Goal: Information Seeking & Learning: Learn about a topic

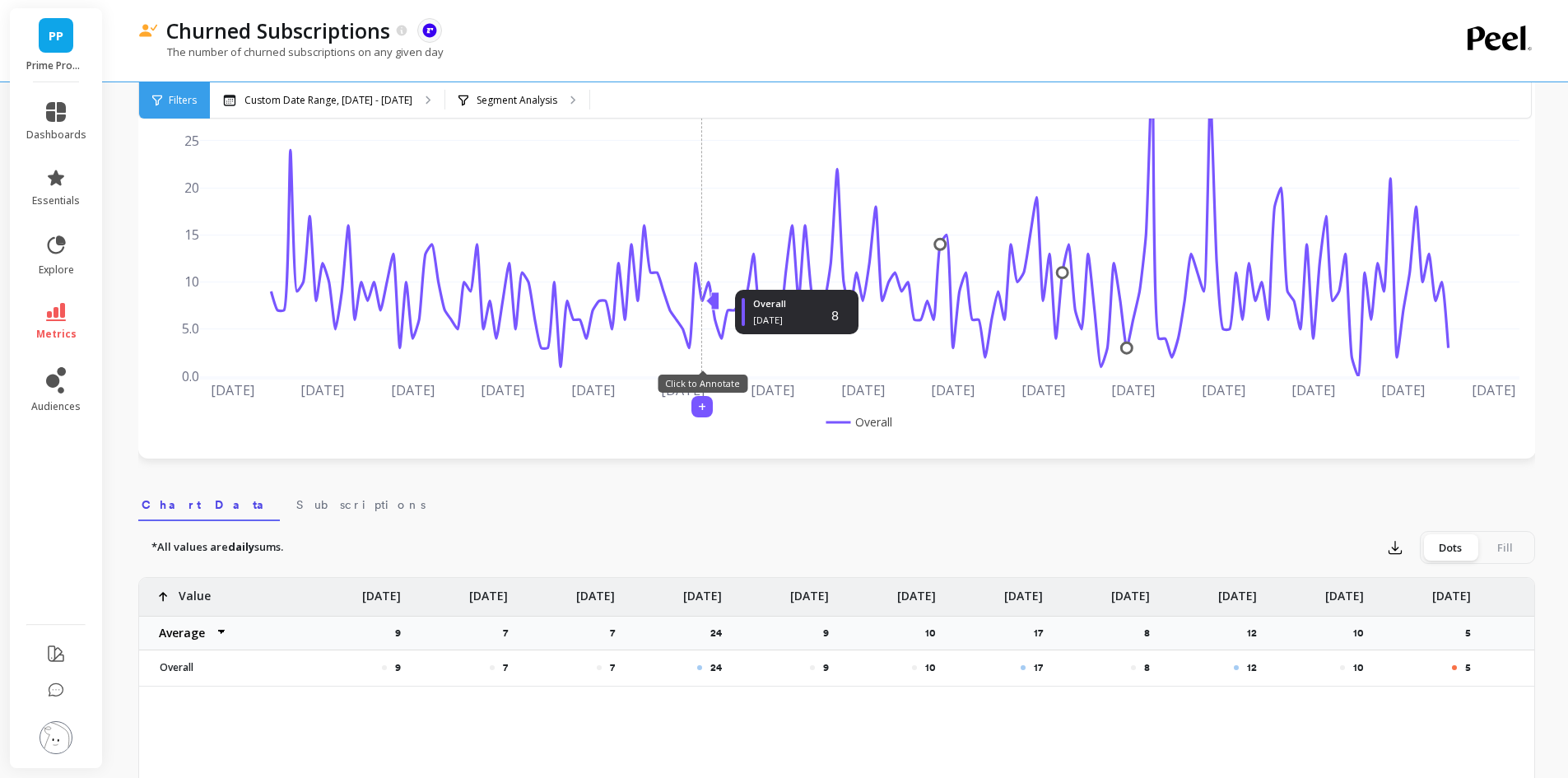
scroll to position [165, 0]
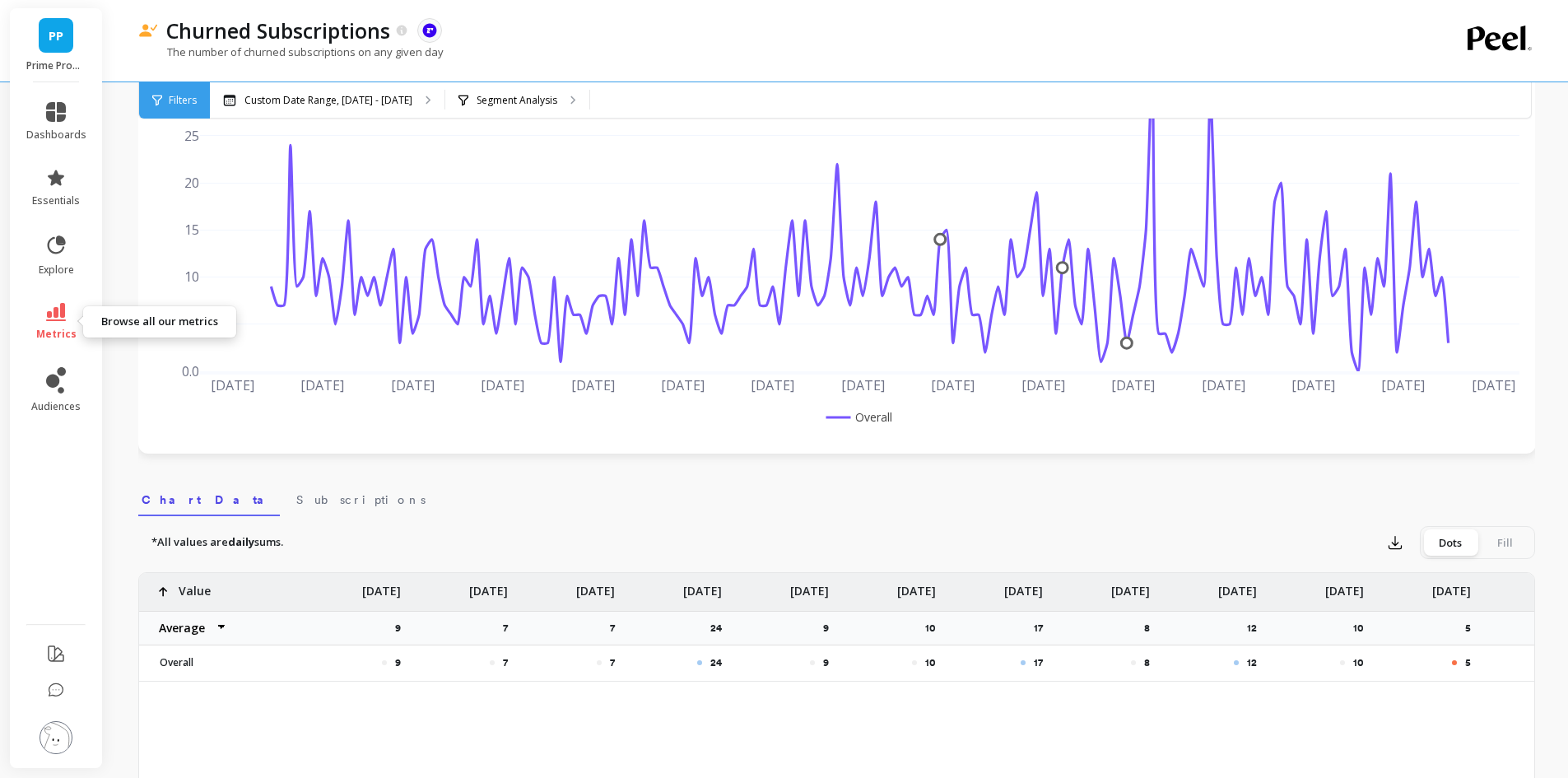
click at [60, 313] on icon at bounding box center [55, 311] width 20 height 18
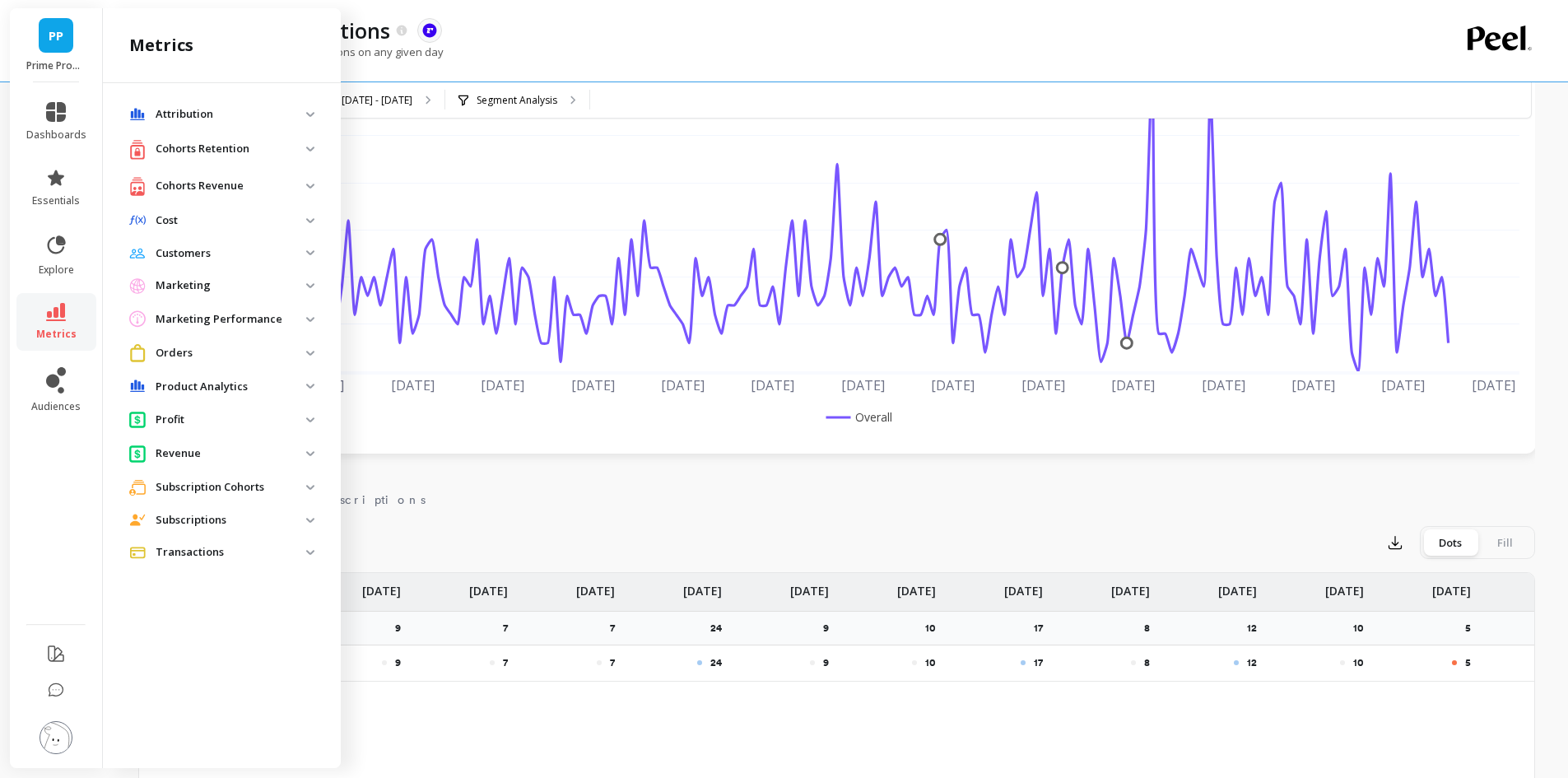
click at [309, 520] on img at bounding box center [310, 520] width 9 height 5
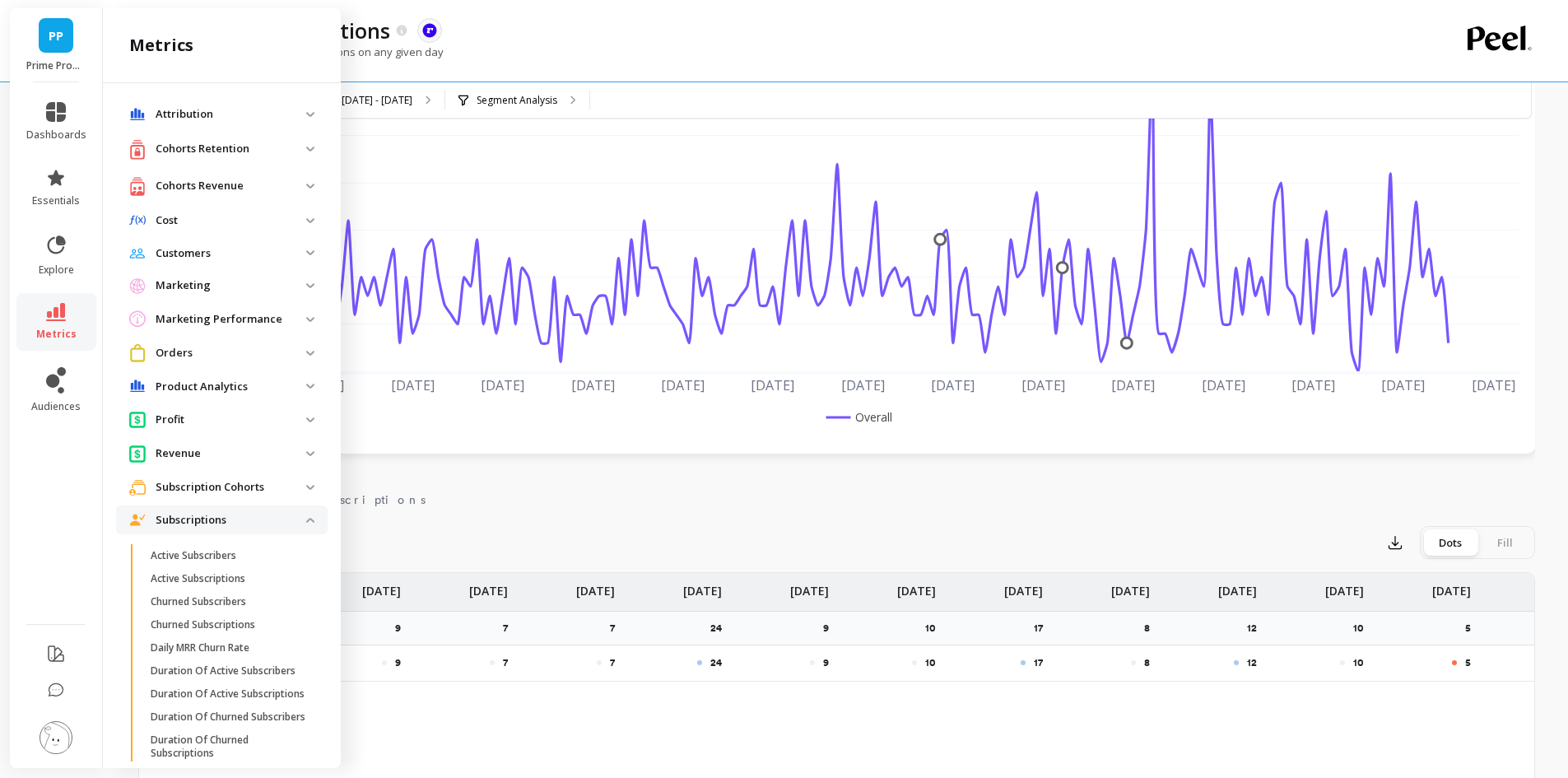
scroll to position [83, 0]
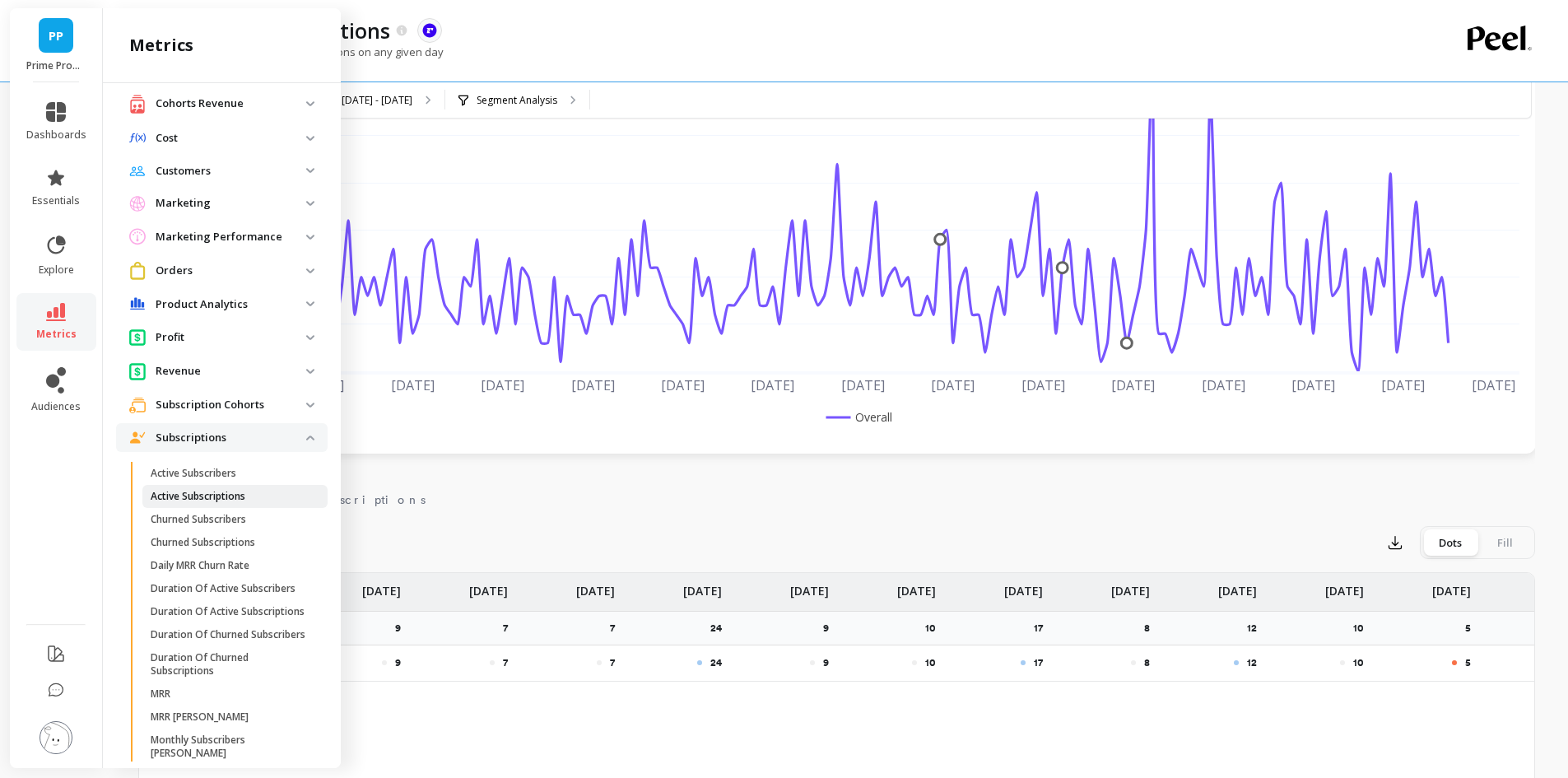
drag, startPoint x: 194, startPoint y: 499, endPoint x: 161, endPoint y: 502, distance: 33.1
click at [161, 502] on p "Active Subscriptions" at bounding box center [198, 496] width 95 height 13
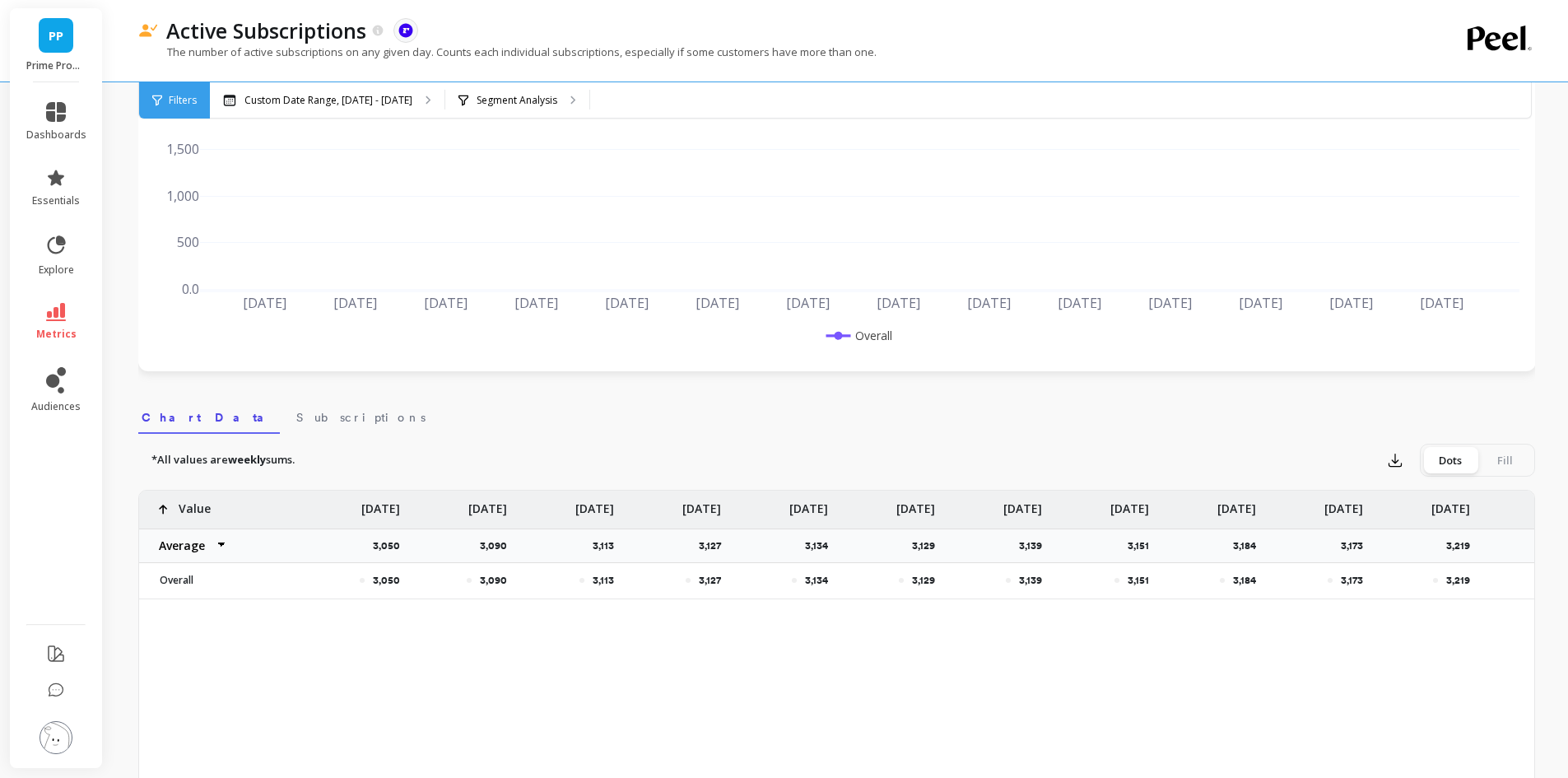
scroll to position [0, 879]
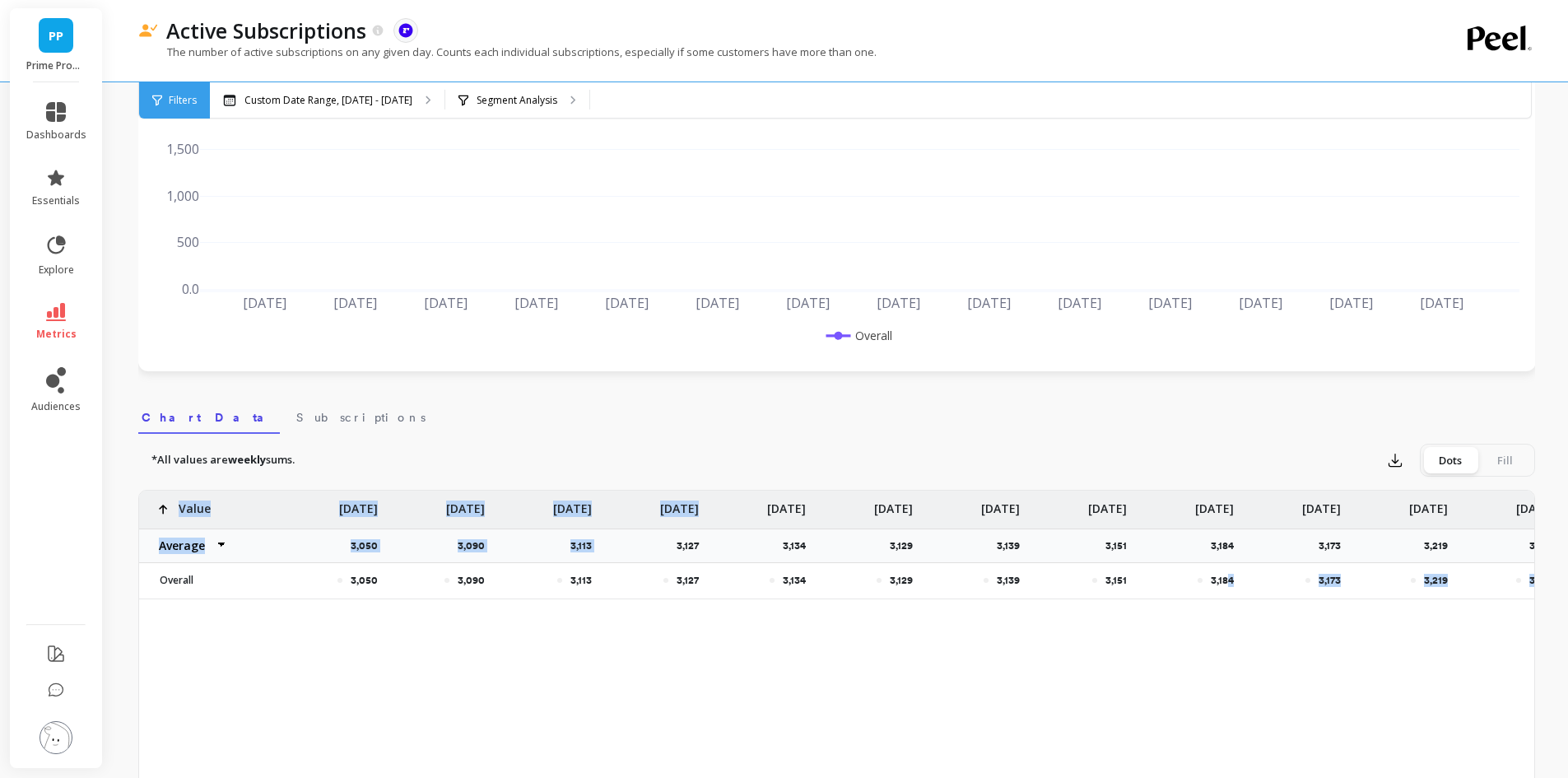
drag, startPoint x: 1229, startPoint y: 597, endPoint x: 602, endPoint y: 560, distance: 628.1
click at [602, 560] on div "2,937 2,986 3,031 3,050 3,090 3,113 3,127 3,134 3,129 3,139 3,151 3,184 3,173 3…" at bounding box center [589, 544] width 2659 height 108
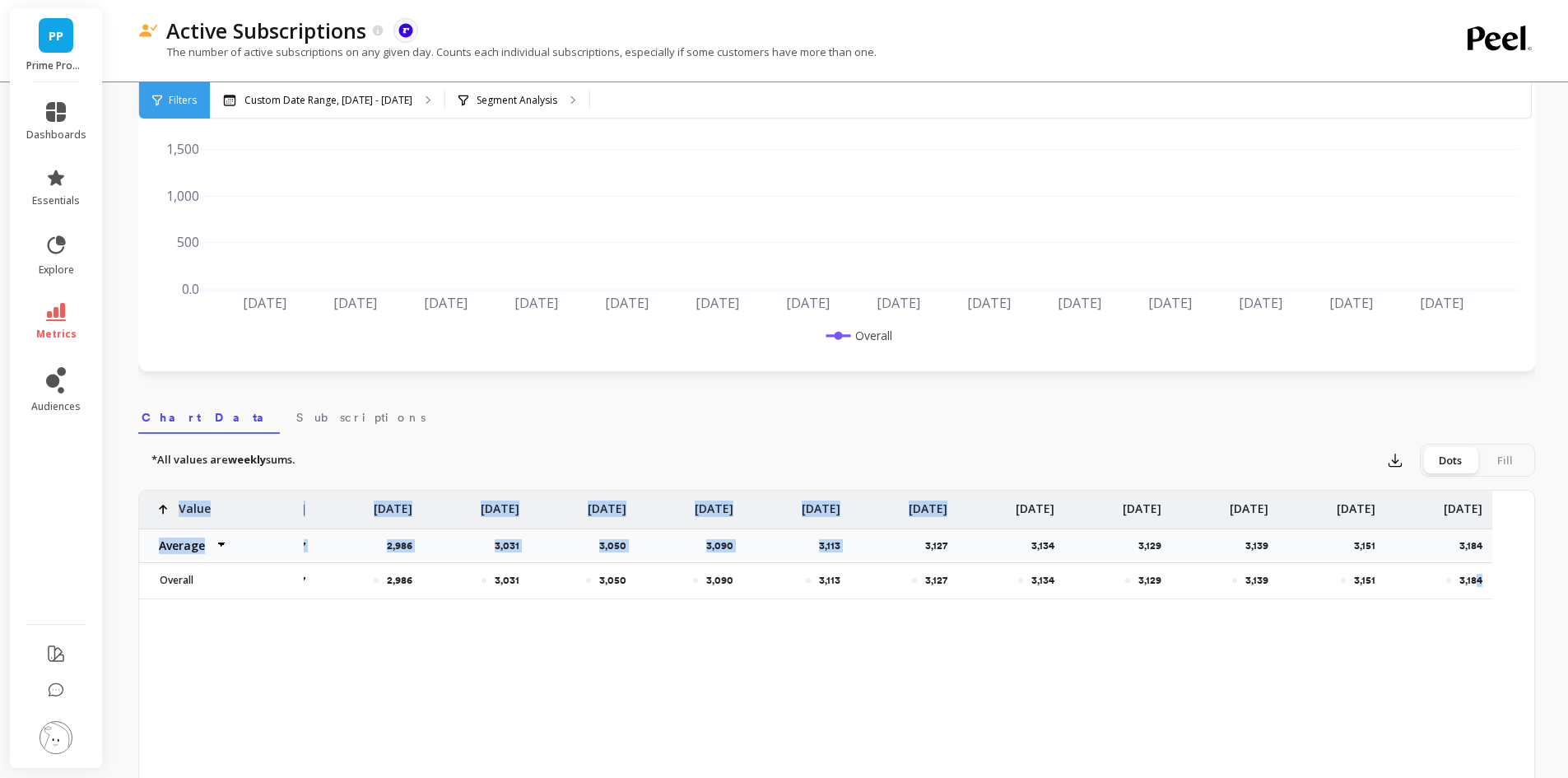
scroll to position [0, 300]
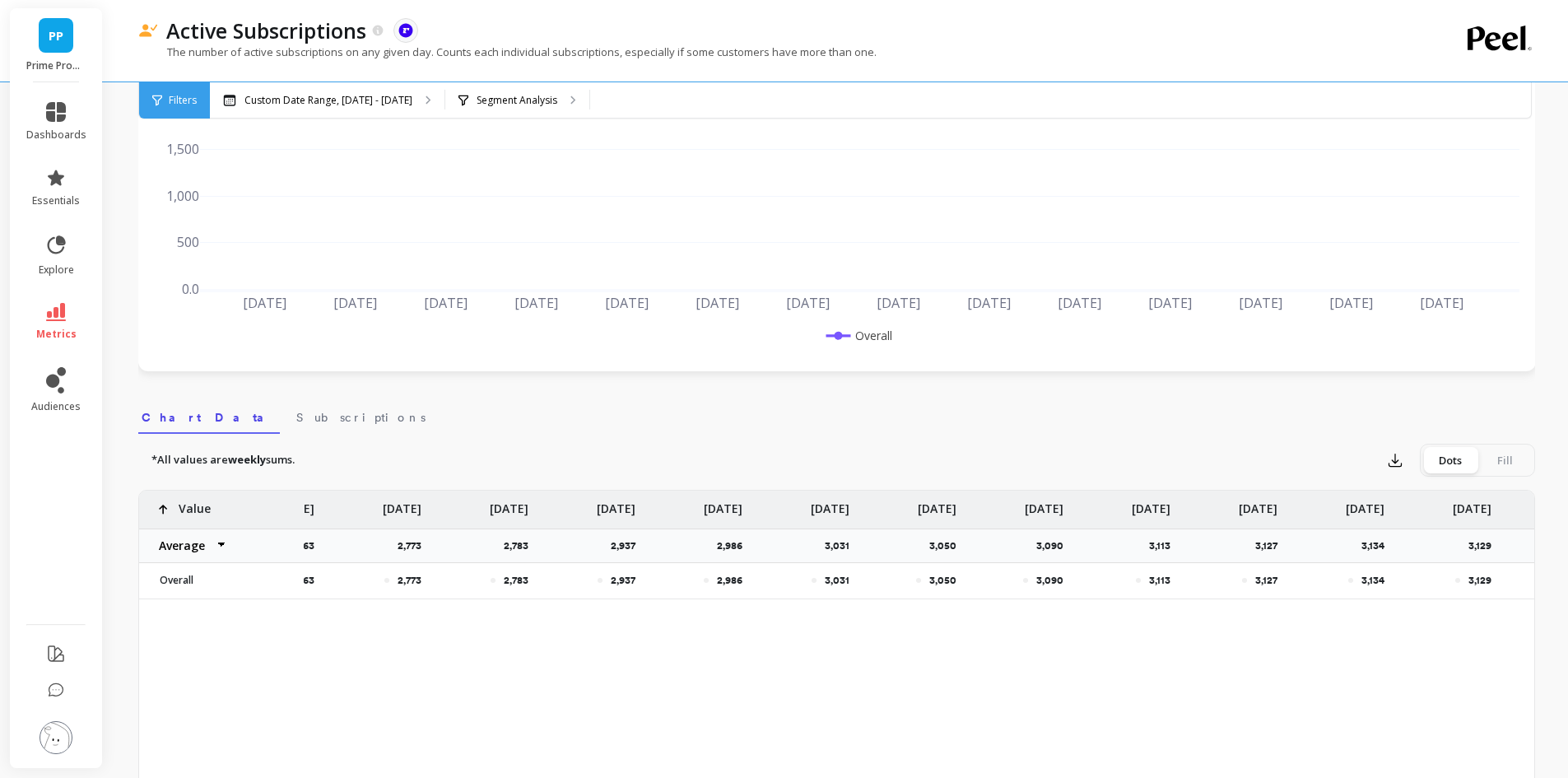
click at [430, 703] on div "2,739 2,753 2,763 2,773 2,783 2,937 2,986 3,031 3,050 3,090 3,113 3,127 3,134 3…" at bounding box center [836, 750] width 1395 height 519
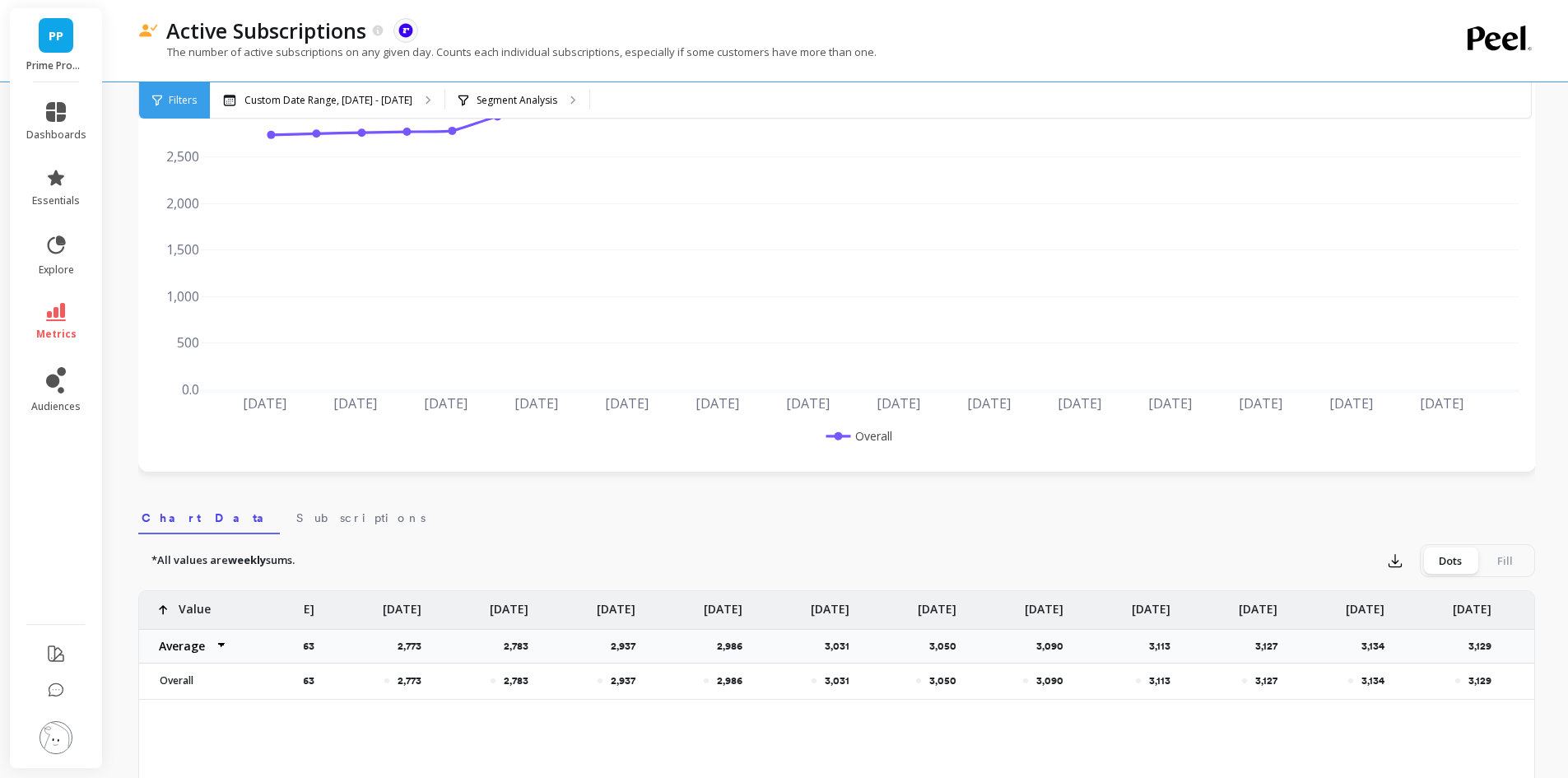
scroll to position [0, 0]
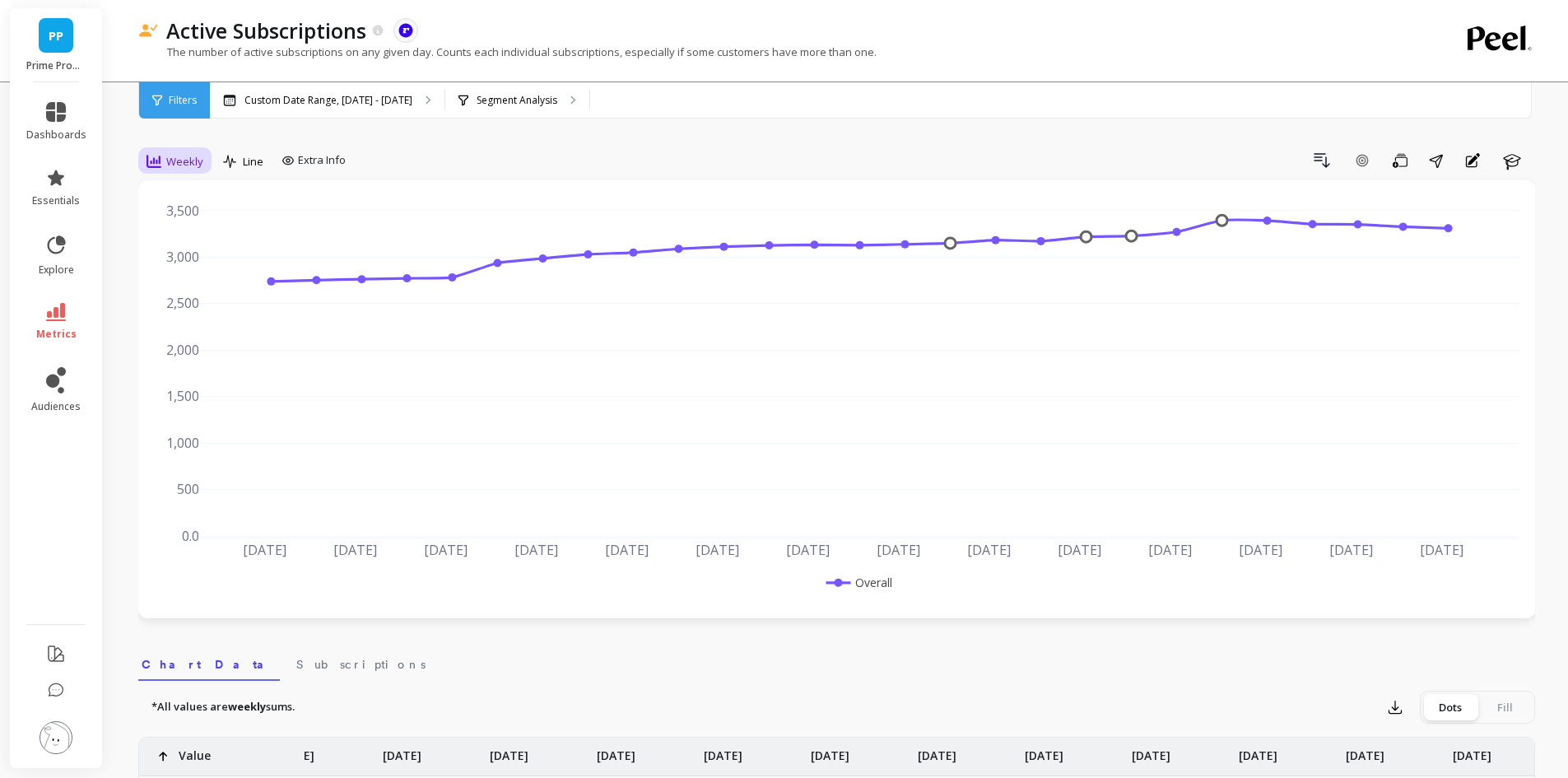
click at [170, 165] on span "Weekly" at bounding box center [184, 162] width 37 height 15
click at [175, 224] on div "Daily" at bounding box center [200, 230] width 94 height 15
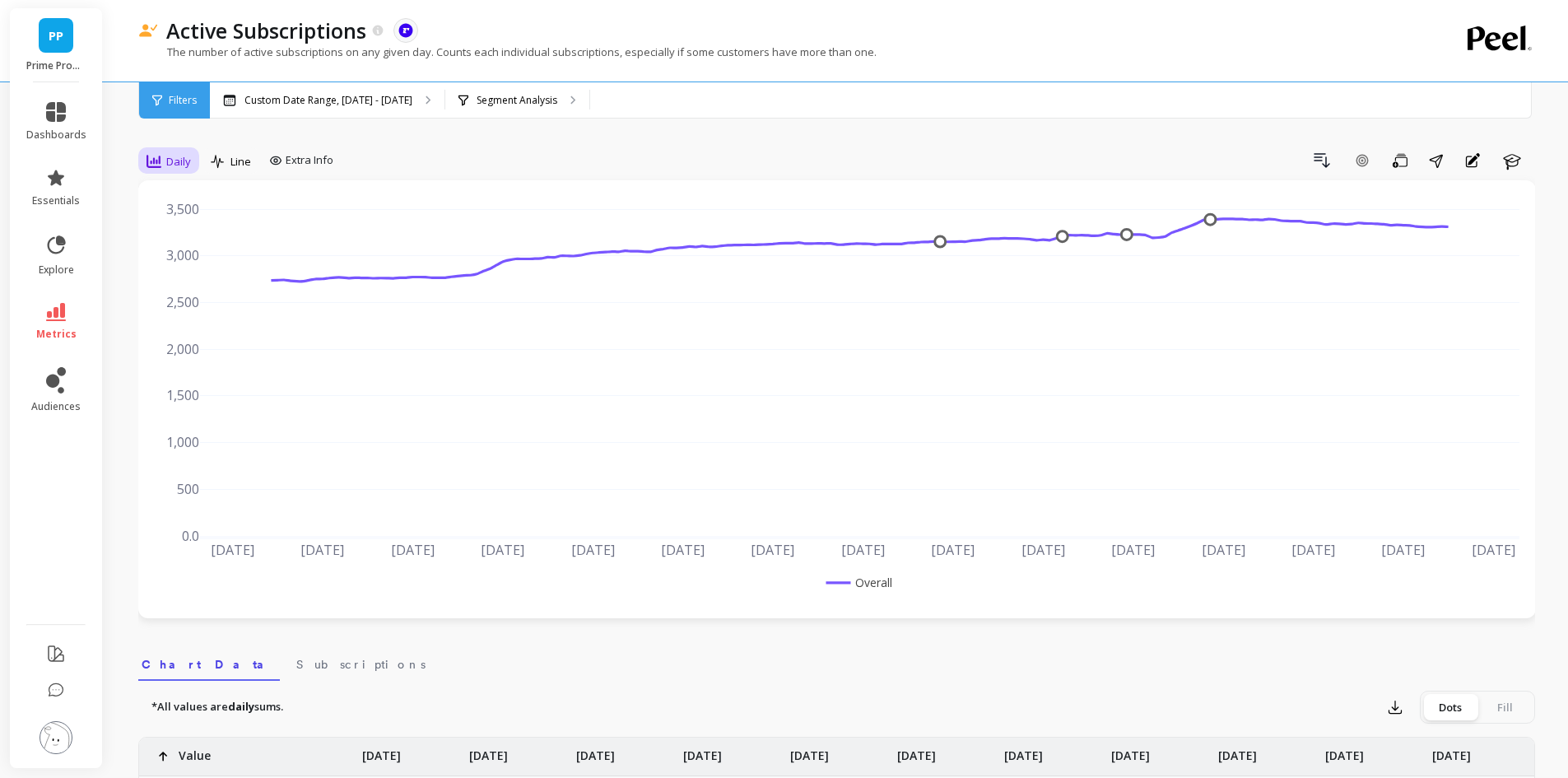
click at [178, 166] on span "Daily" at bounding box center [178, 162] width 25 height 15
click at [202, 253] on div "Weekly" at bounding box center [200, 261] width 94 height 15
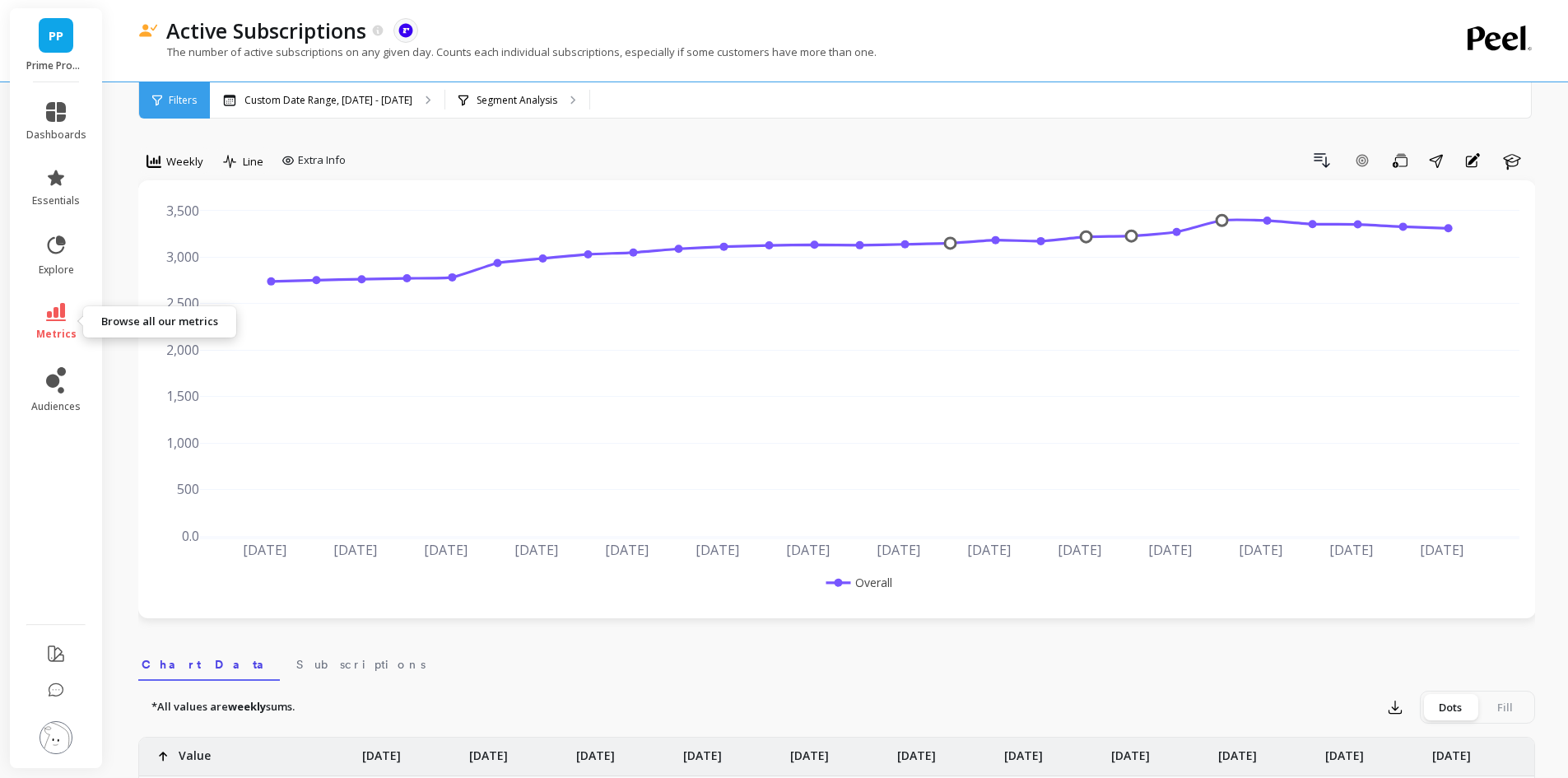
click at [61, 317] on icon at bounding box center [55, 311] width 20 height 18
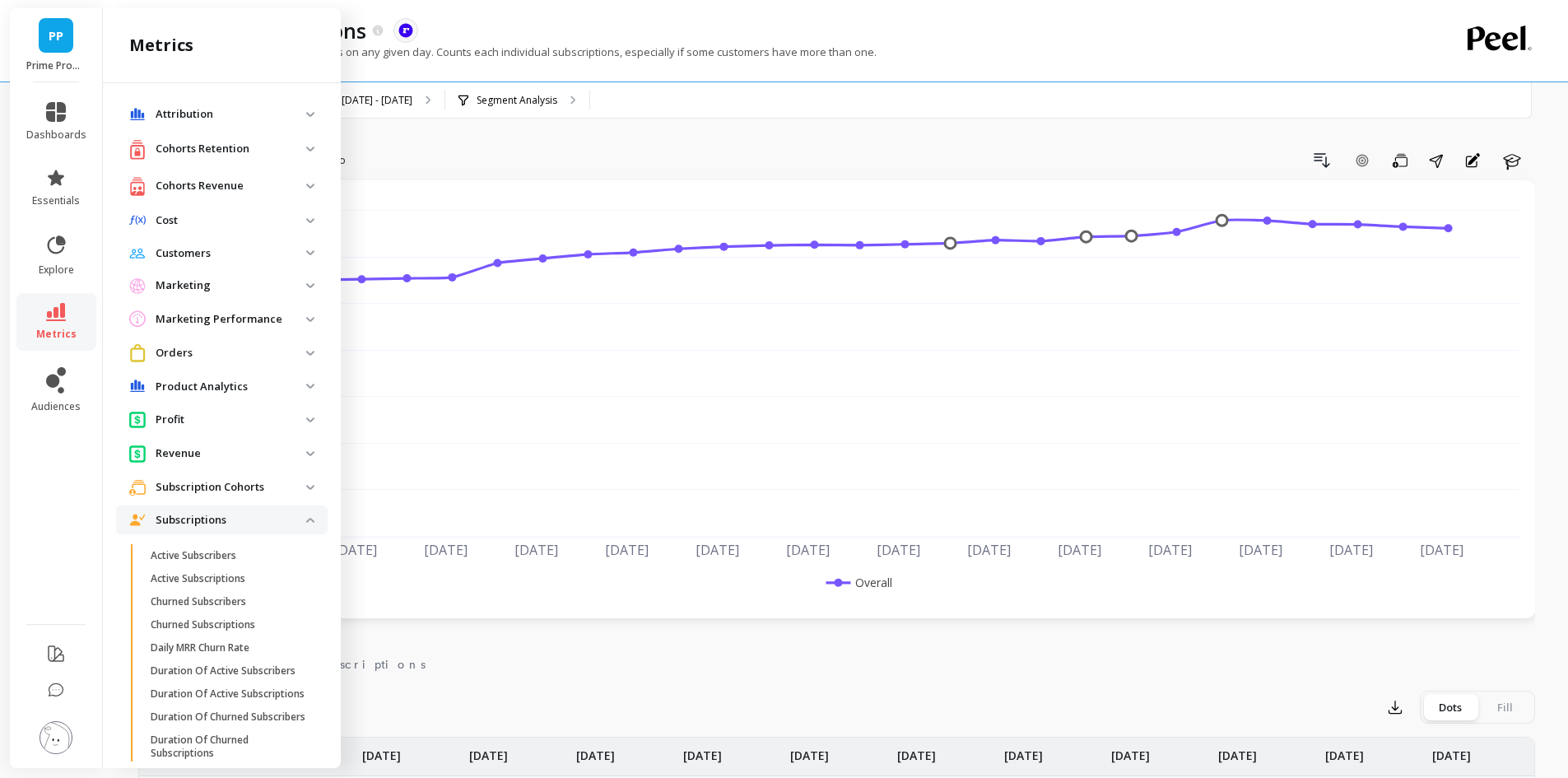
scroll to position [83, 0]
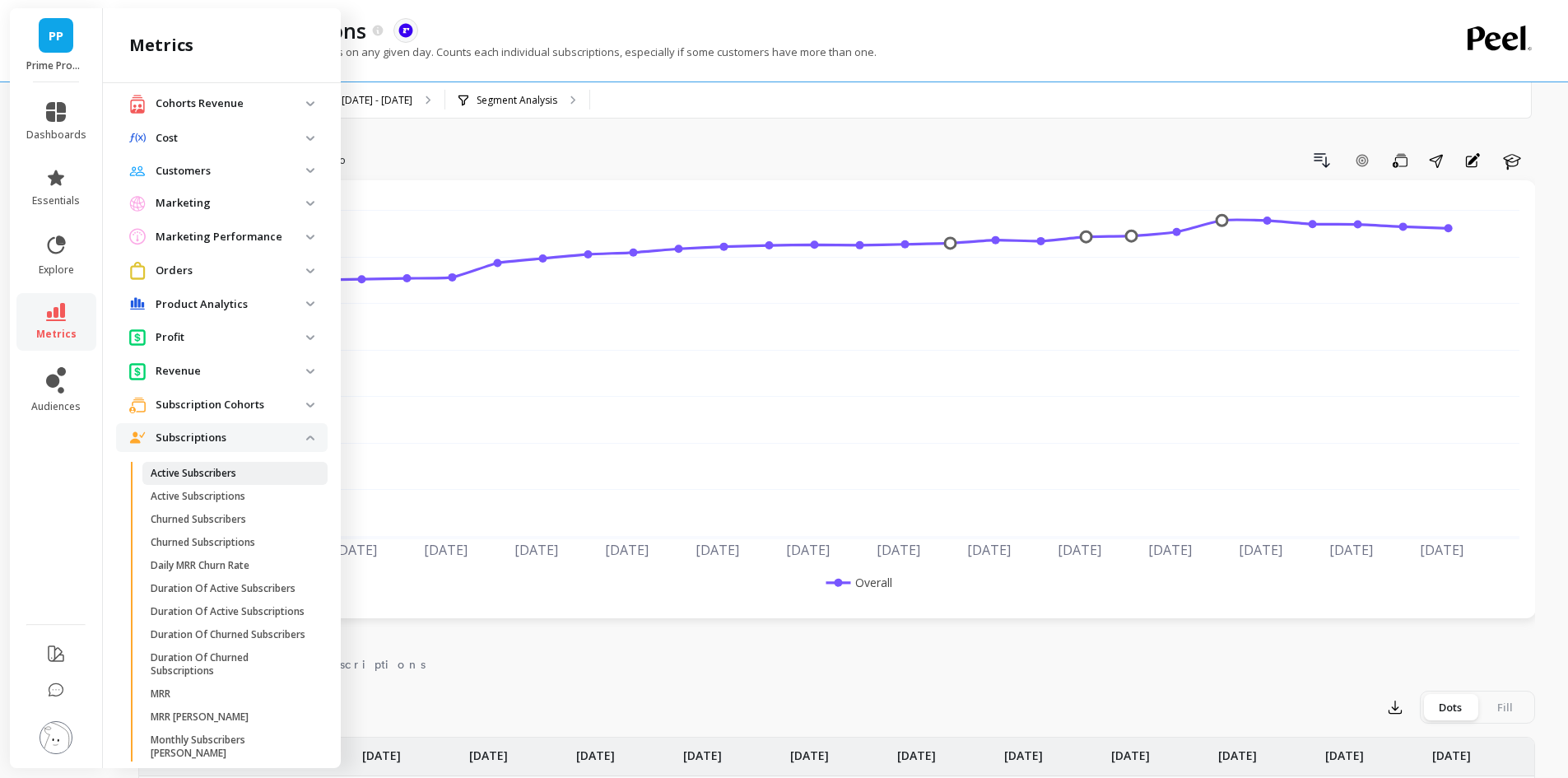
click at [256, 477] on span "Active Subscribers" at bounding box center [229, 473] width 157 height 13
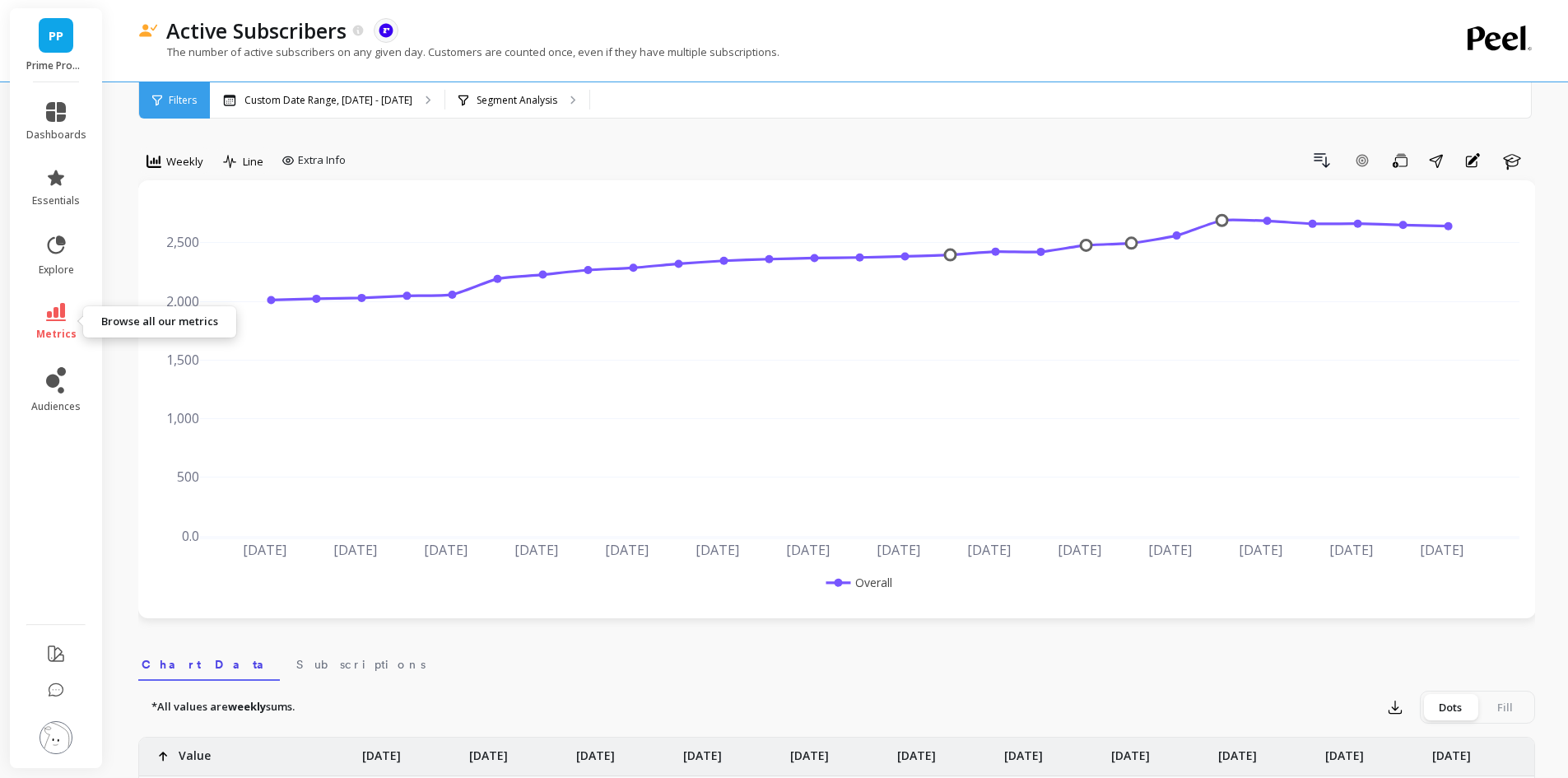
click at [57, 312] on icon at bounding box center [55, 311] width 20 height 18
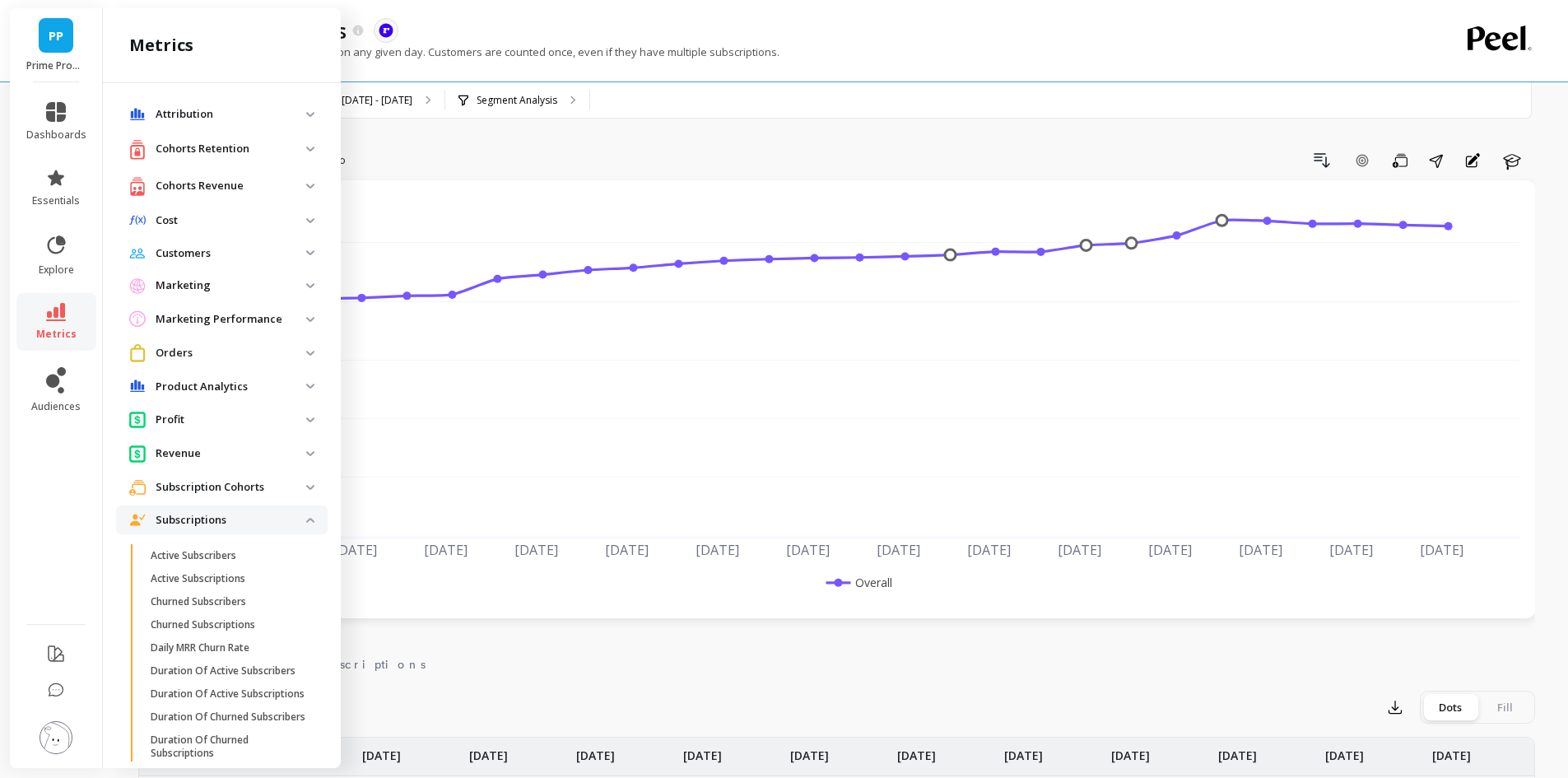
scroll to position [83, 0]
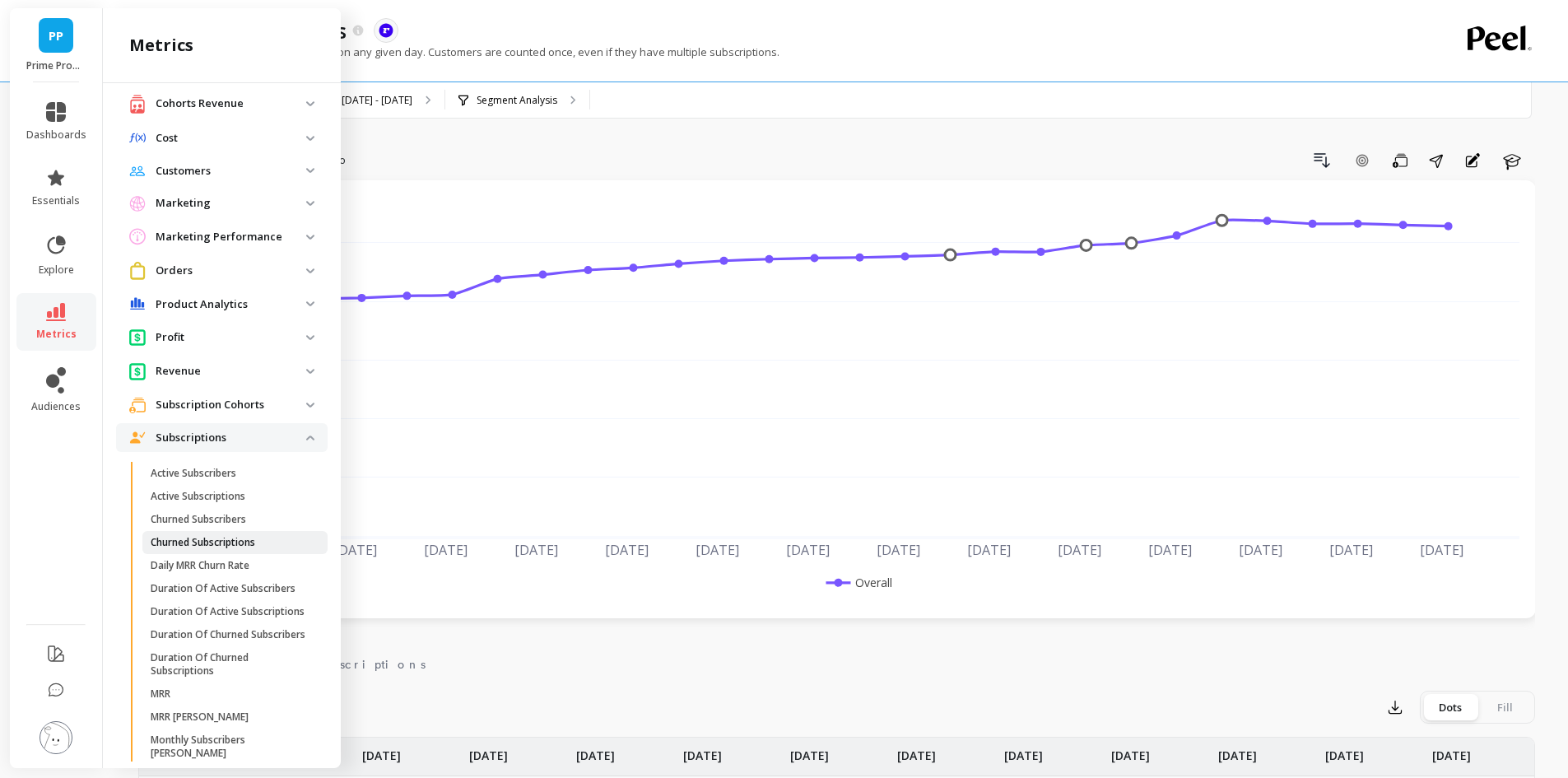
click at [217, 541] on p "Churned Subscriptions" at bounding box center [203, 542] width 105 height 13
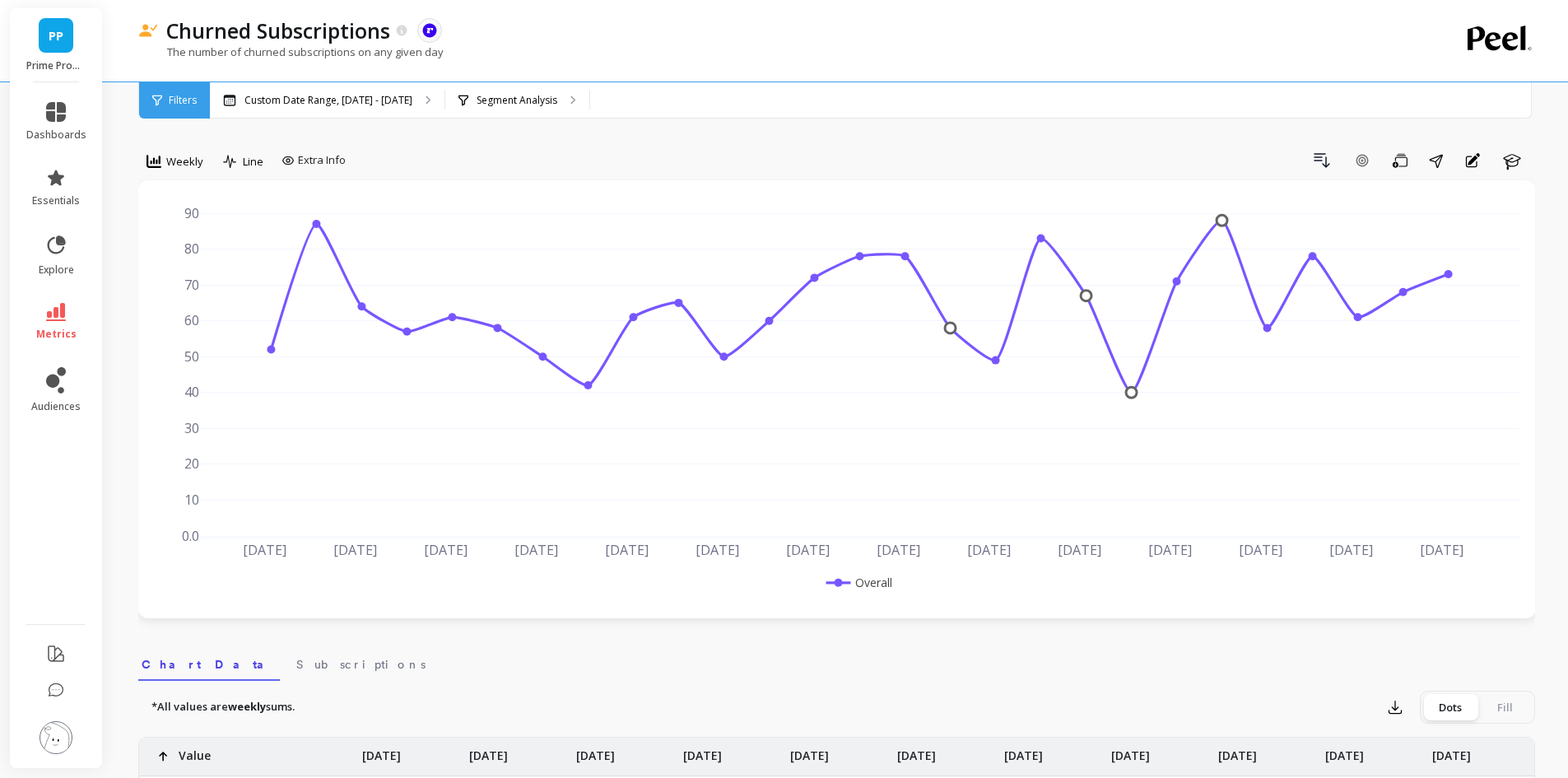
click at [177, 108] on div "Filters" at bounding box center [174, 101] width 71 height 36
click at [179, 154] on span "Weekly" at bounding box center [184, 162] width 37 height 15
click at [199, 224] on div "Daily" at bounding box center [200, 230] width 94 height 15
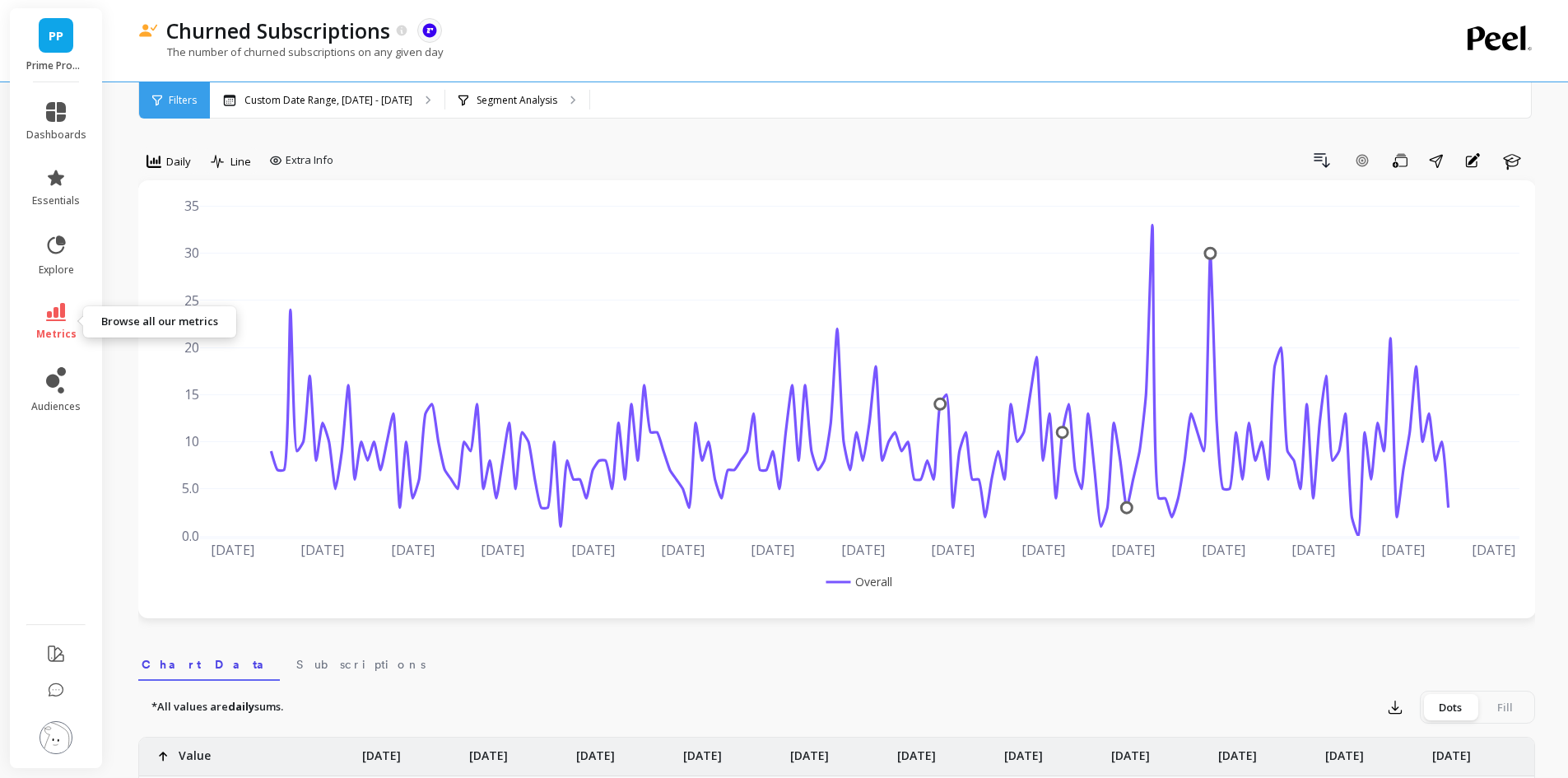
click at [55, 329] on span "metrics" at bounding box center [55, 334] width 40 height 13
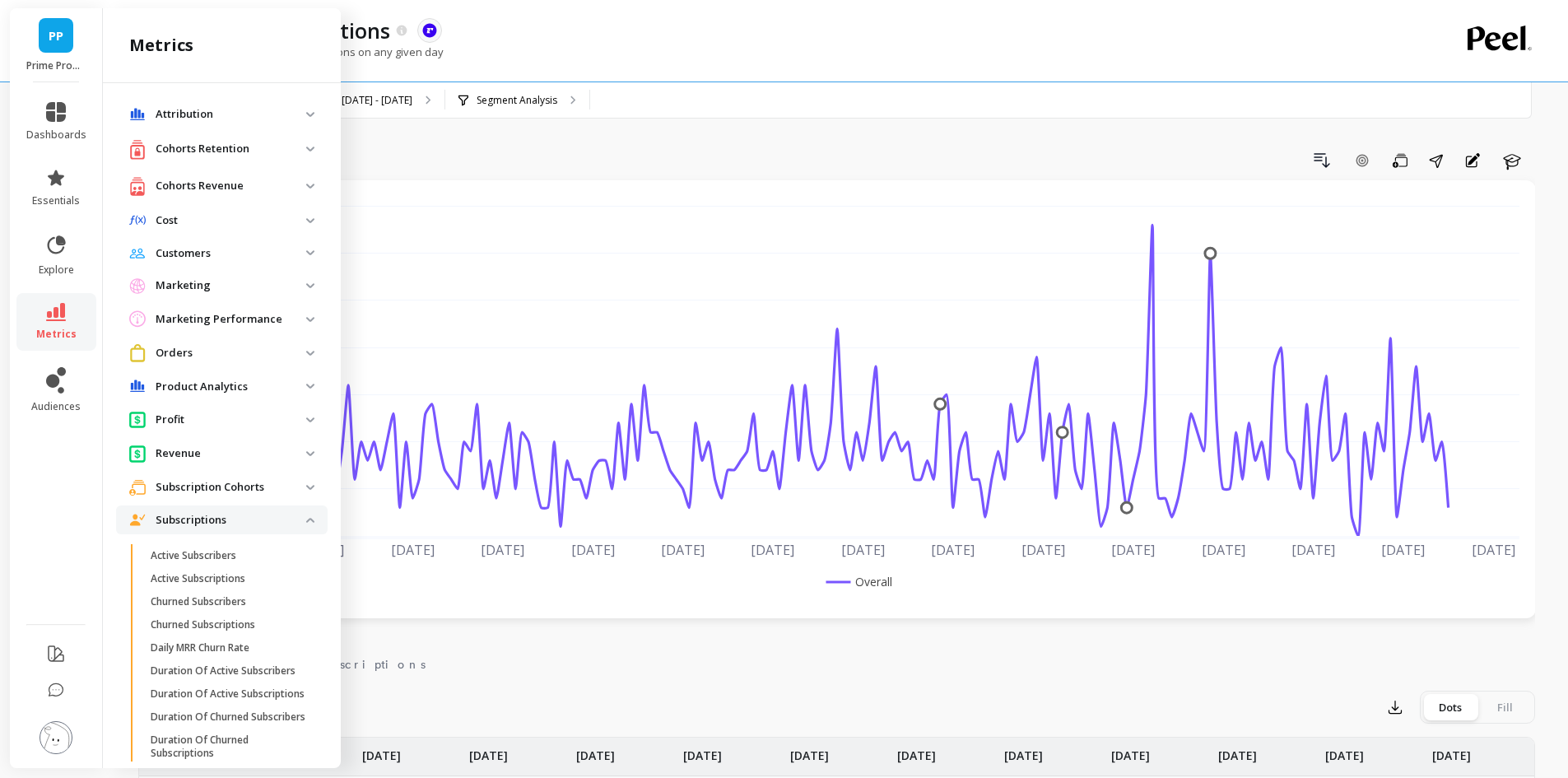
scroll to position [83, 0]
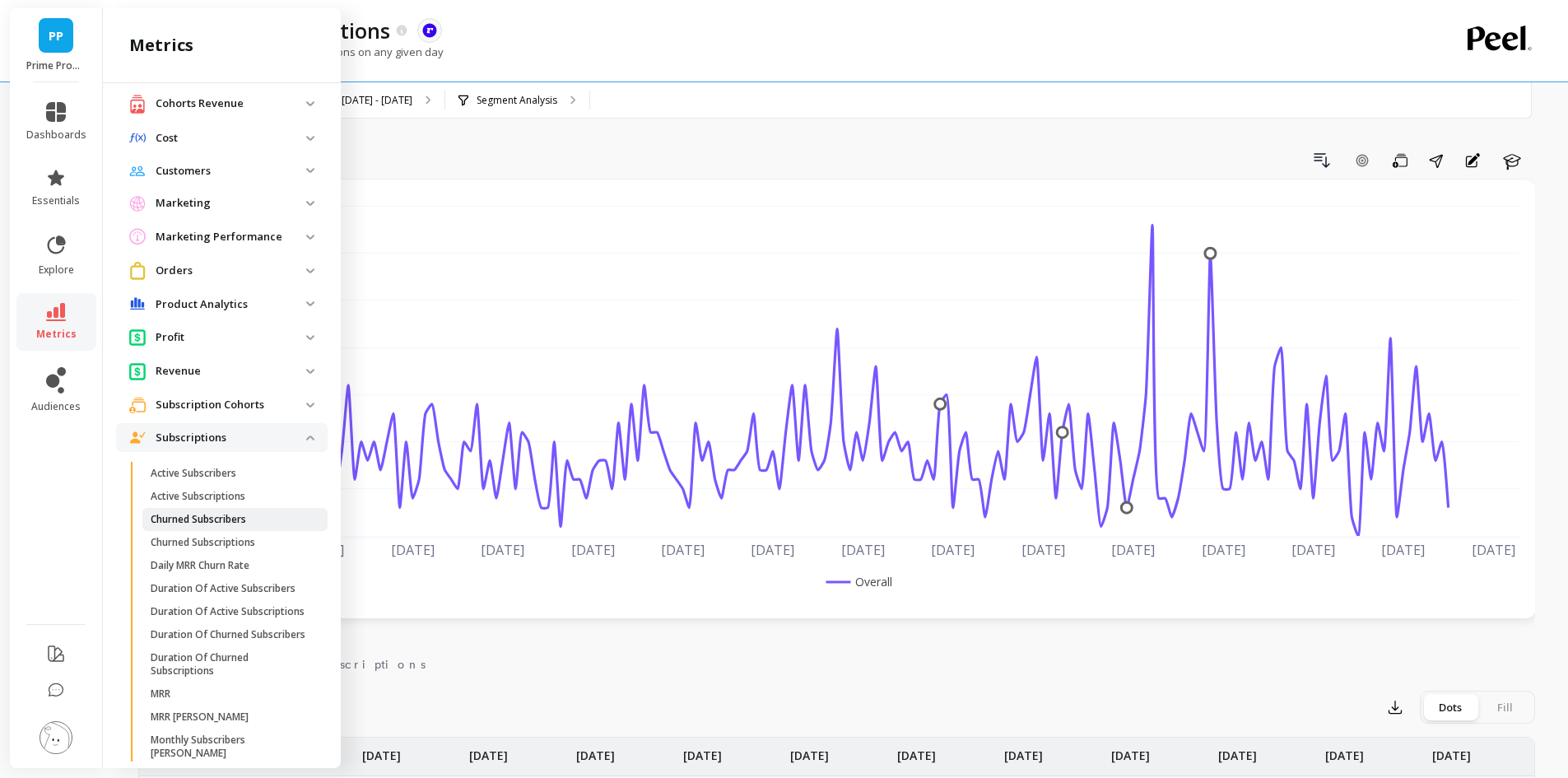
click at [263, 518] on span "Churned Subscribers" at bounding box center [229, 519] width 157 height 13
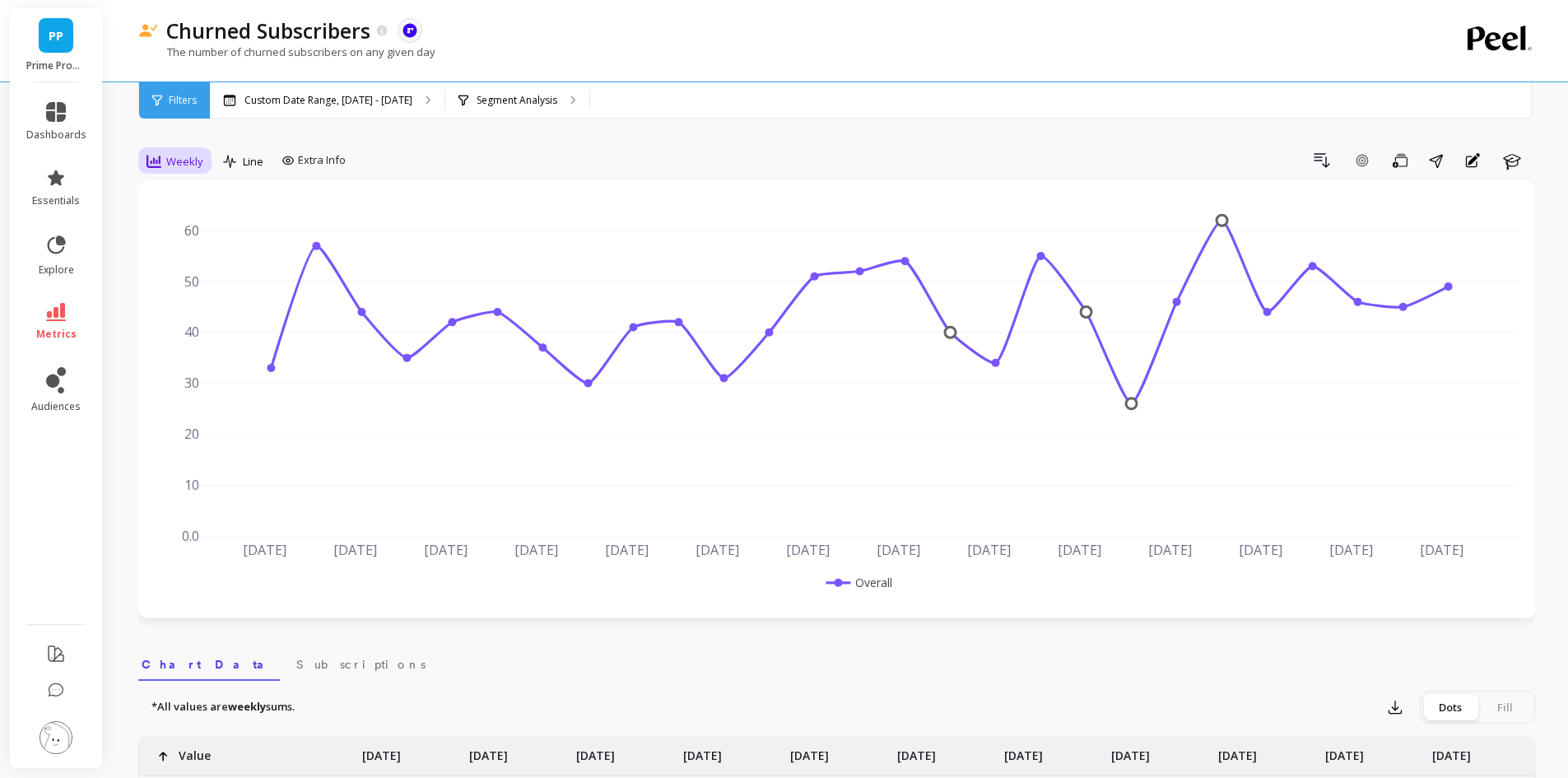
click at [184, 163] on span "Weekly" at bounding box center [184, 162] width 37 height 15
click at [180, 229] on div "Daily" at bounding box center [200, 230] width 94 height 15
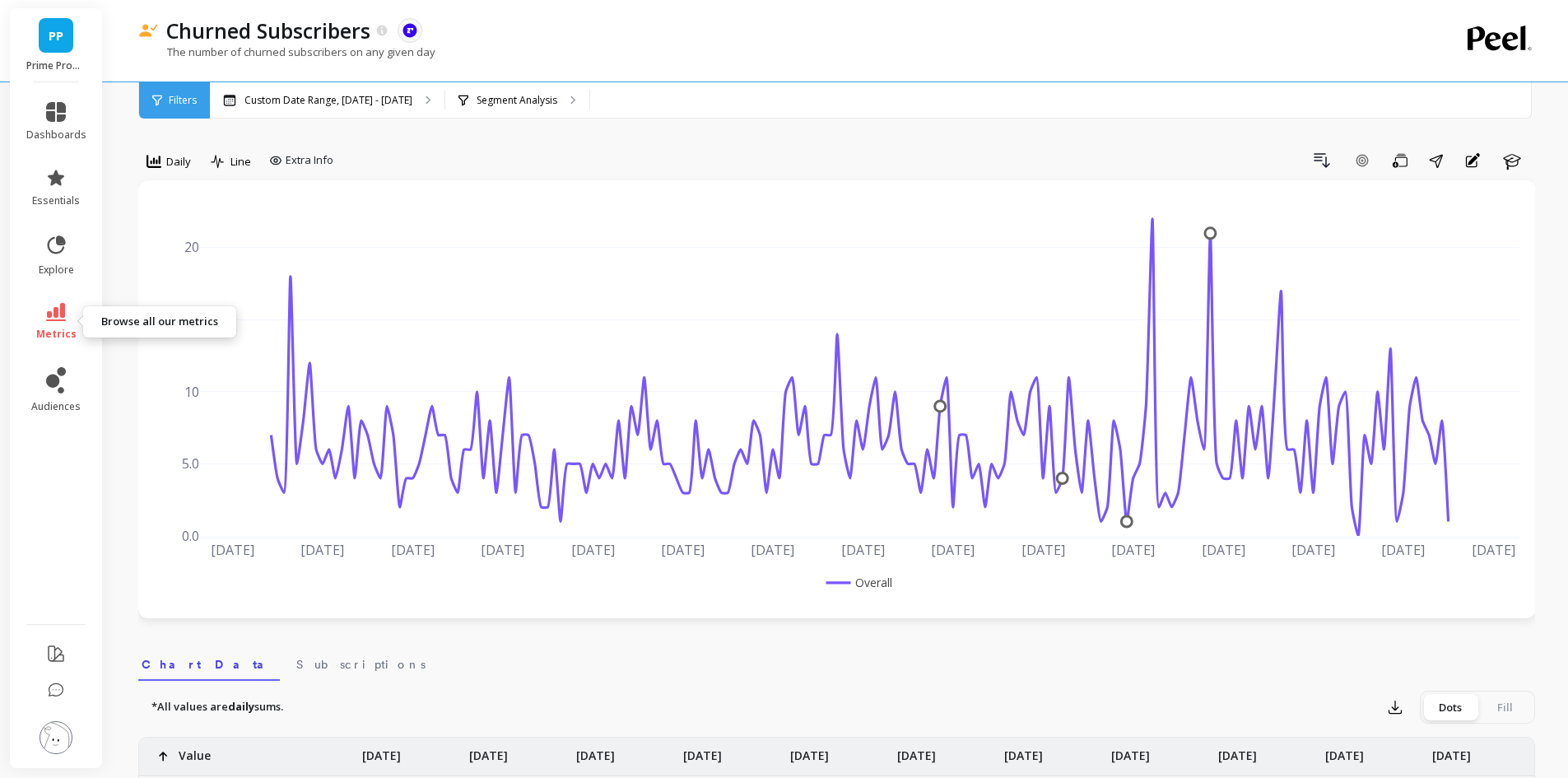
click at [62, 328] on span "metrics" at bounding box center [55, 334] width 40 height 13
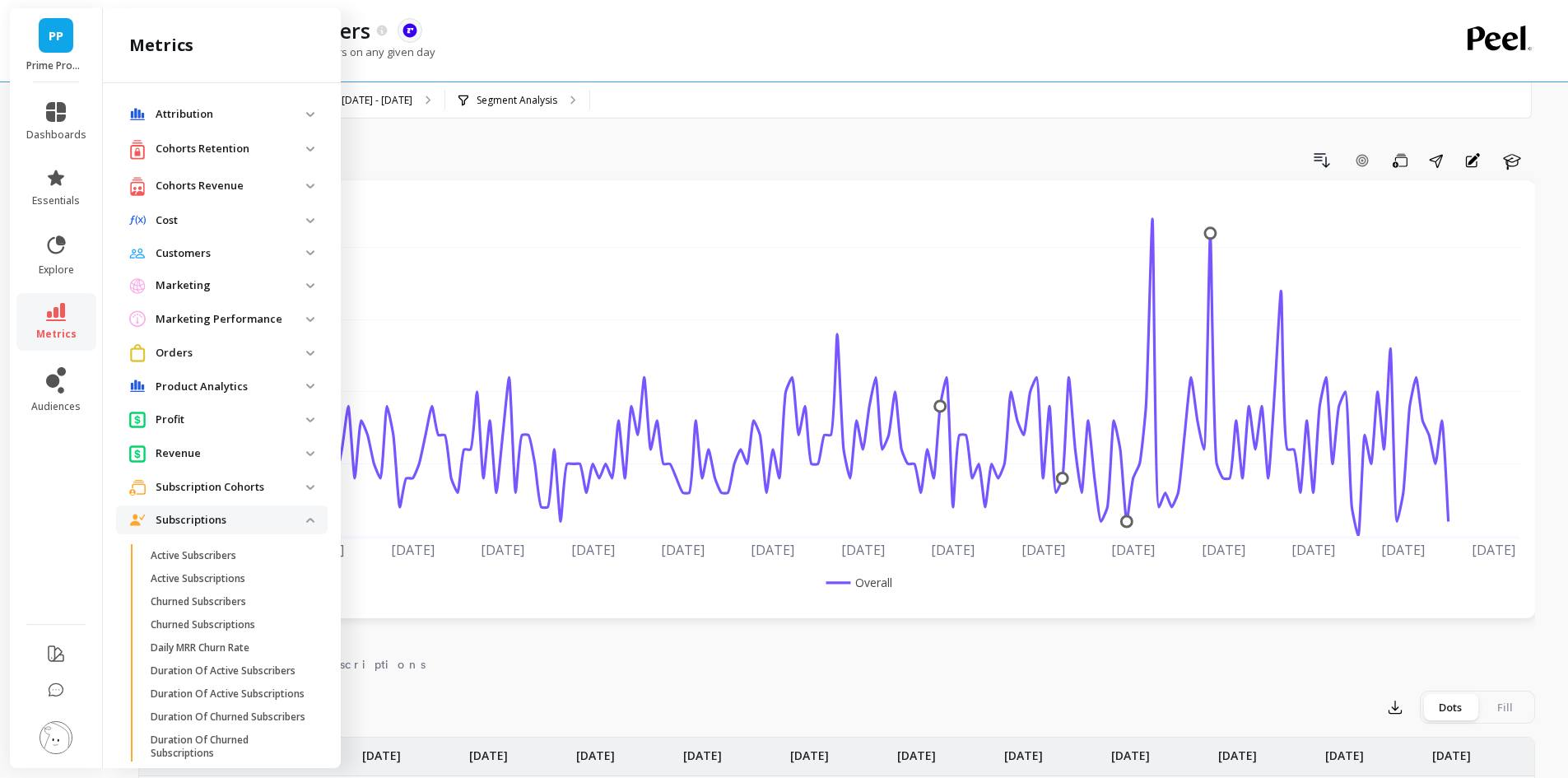
scroll to position [83, 0]
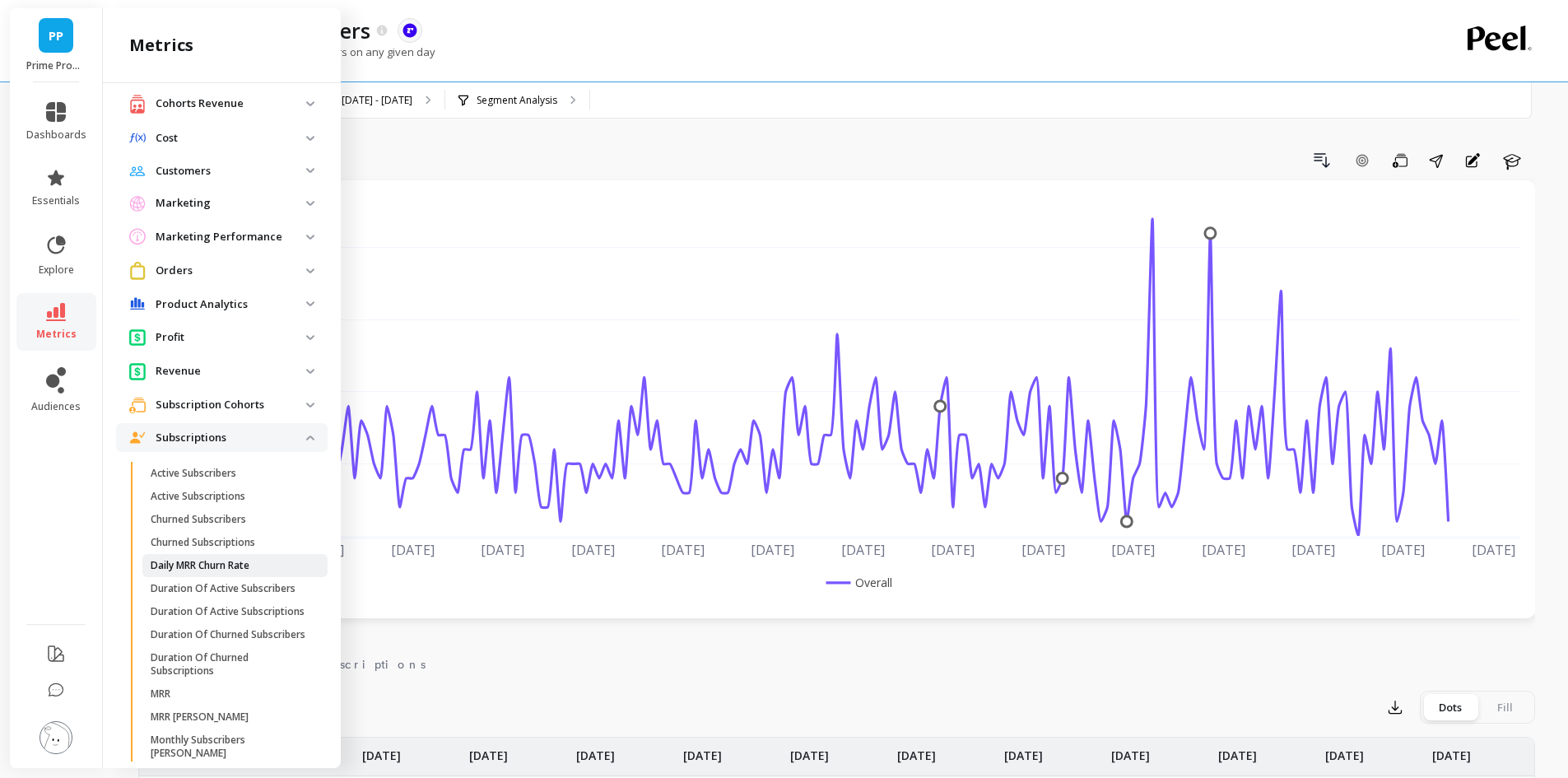
click at [227, 574] on link "Daily MRR Churn Rate" at bounding box center [234, 566] width 185 height 23
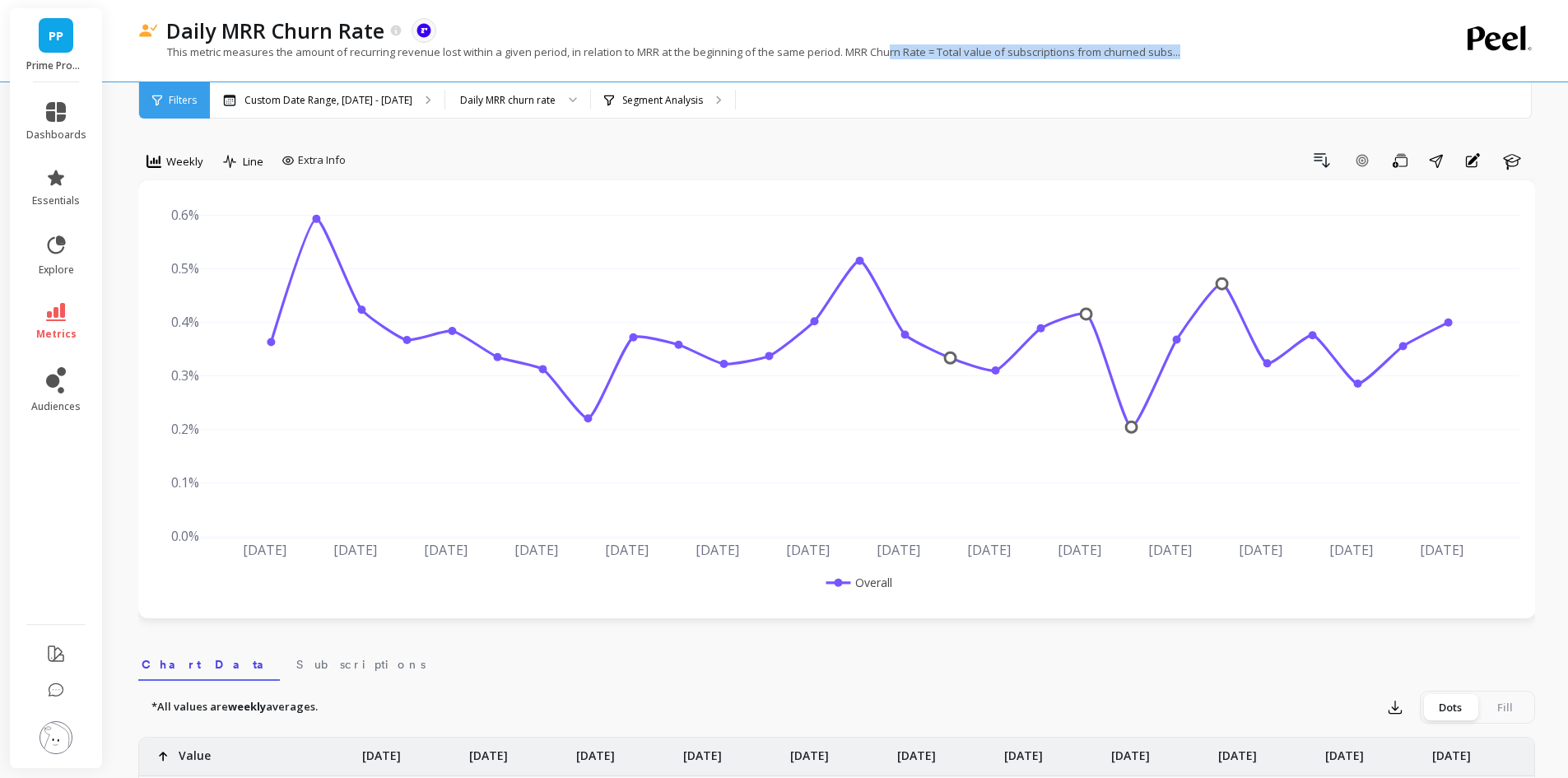
drag, startPoint x: 895, startPoint y: 53, endPoint x: 1258, endPoint y: 65, distance: 363.2
click at [1258, 65] on div "This metric measures the amount of recurring revenue lost within a given period…" at bounding box center [769, 60] width 1262 height 32
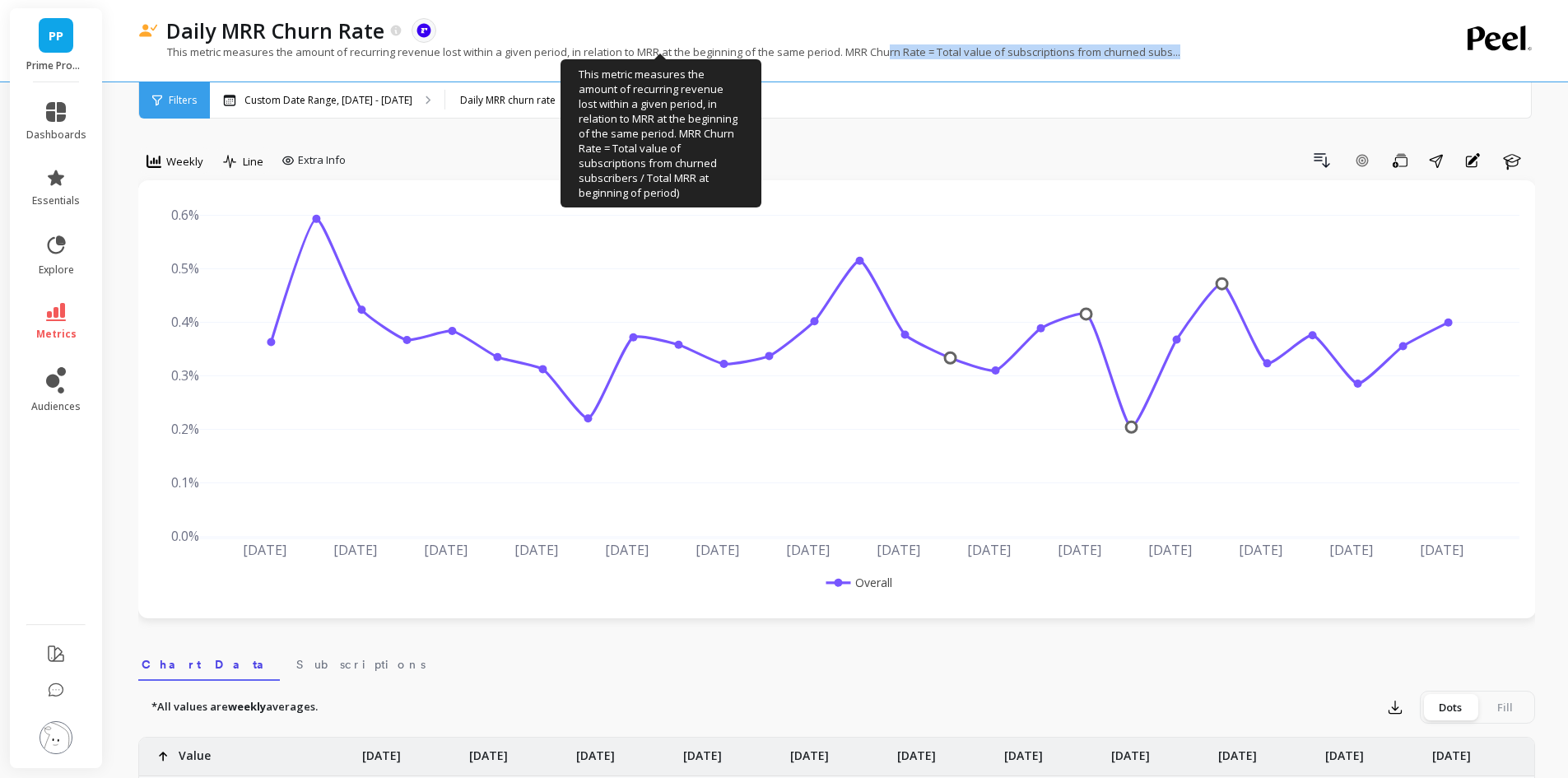
click at [1129, 52] on p "This metric measures the amount of recurring revenue lost within a given period…" at bounding box center [659, 51] width 1042 height 15
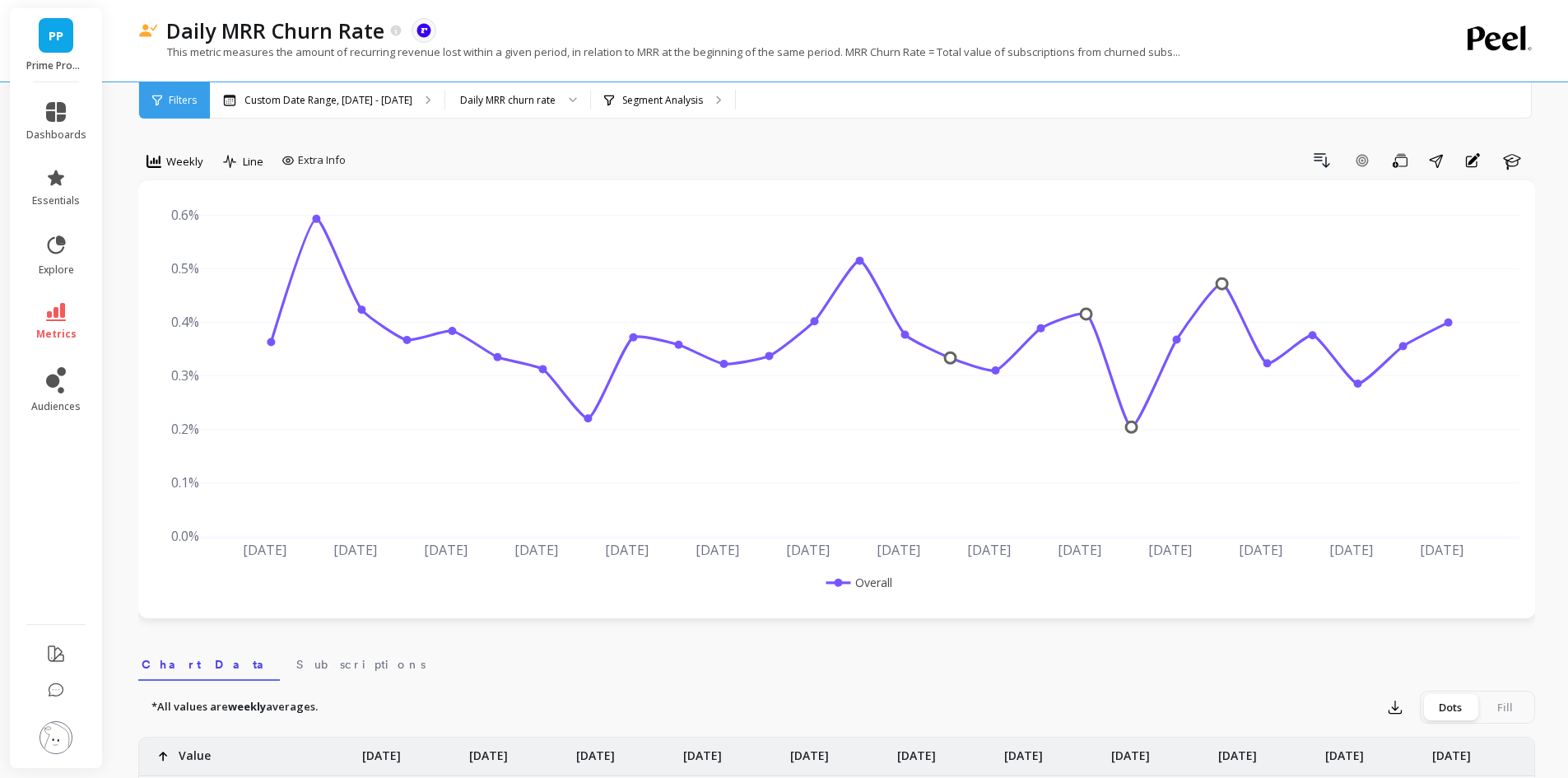
drag, startPoint x: 647, startPoint y: 55, endPoint x: 651, endPoint y: 65, distance: 10.8
click at [651, 65] on div "This metric measures the amount of recurring revenue lost within a given period…" at bounding box center [769, 60] width 1262 height 32
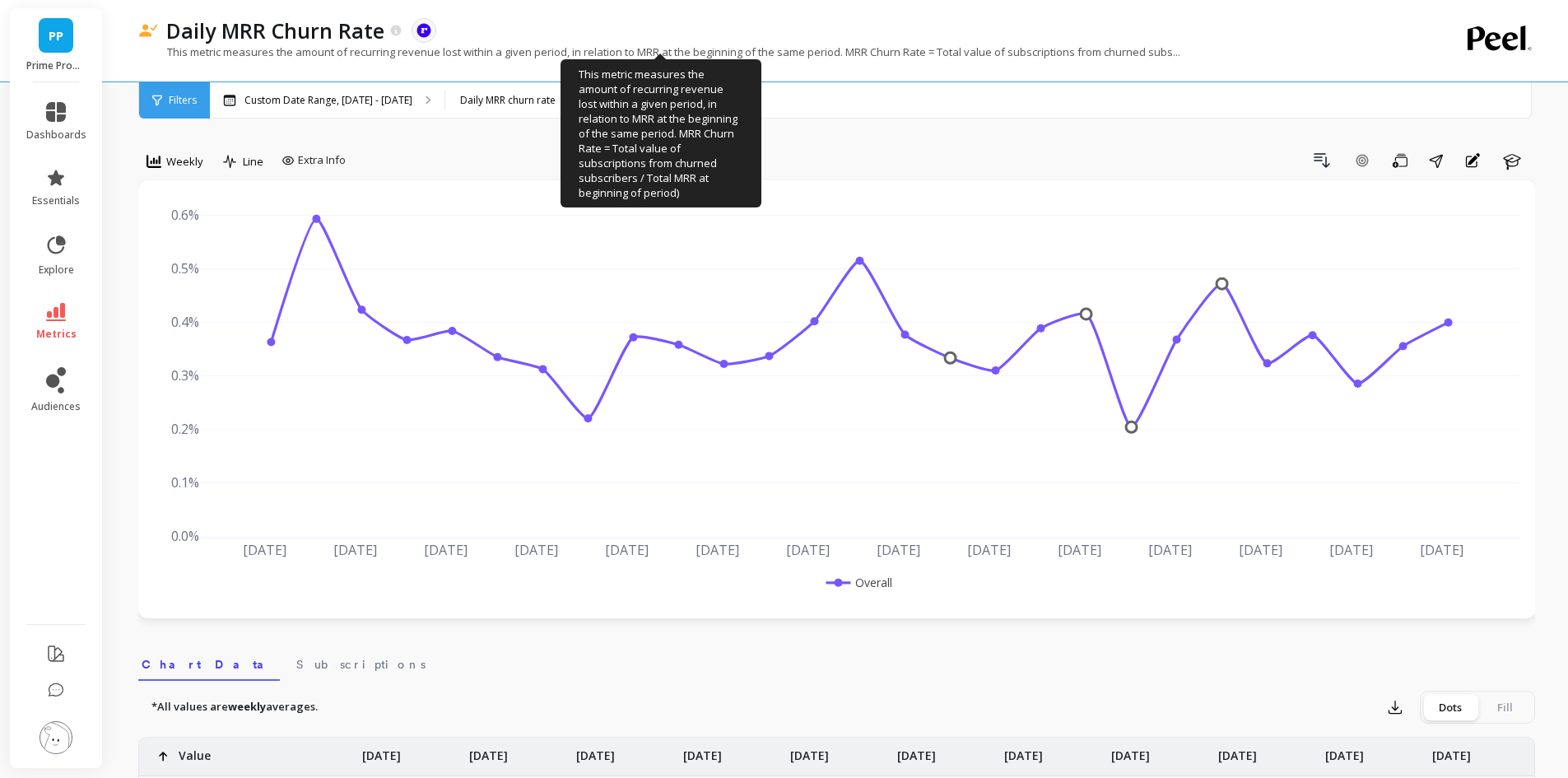
click at [651, 57] on p "This metric measures the amount of recurring revenue lost within a given period…" at bounding box center [659, 51] width 1042 height 15
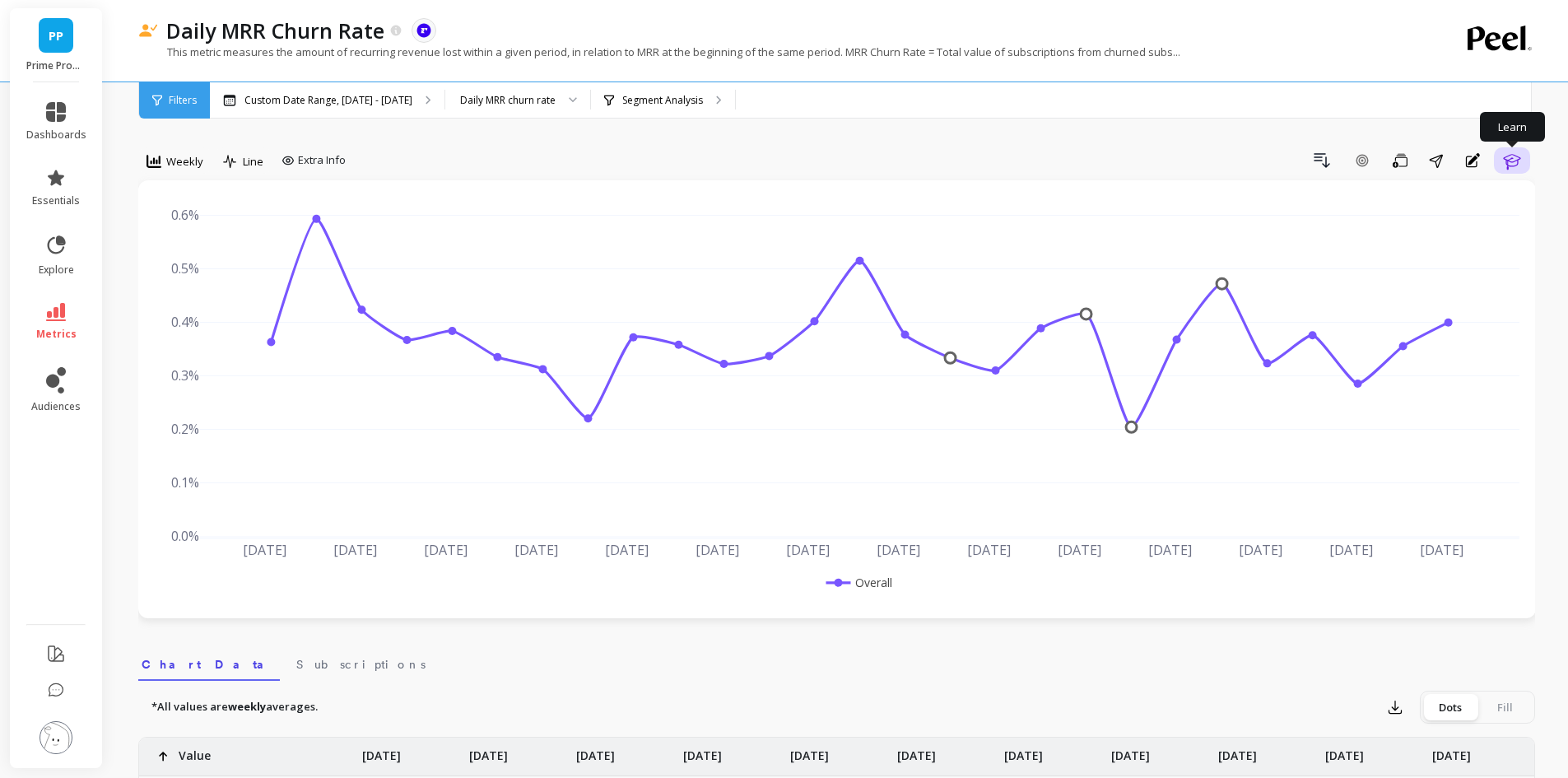
click at [1519, 162] on icon "button" at bounding box center [1512, 160] width 20 height 20
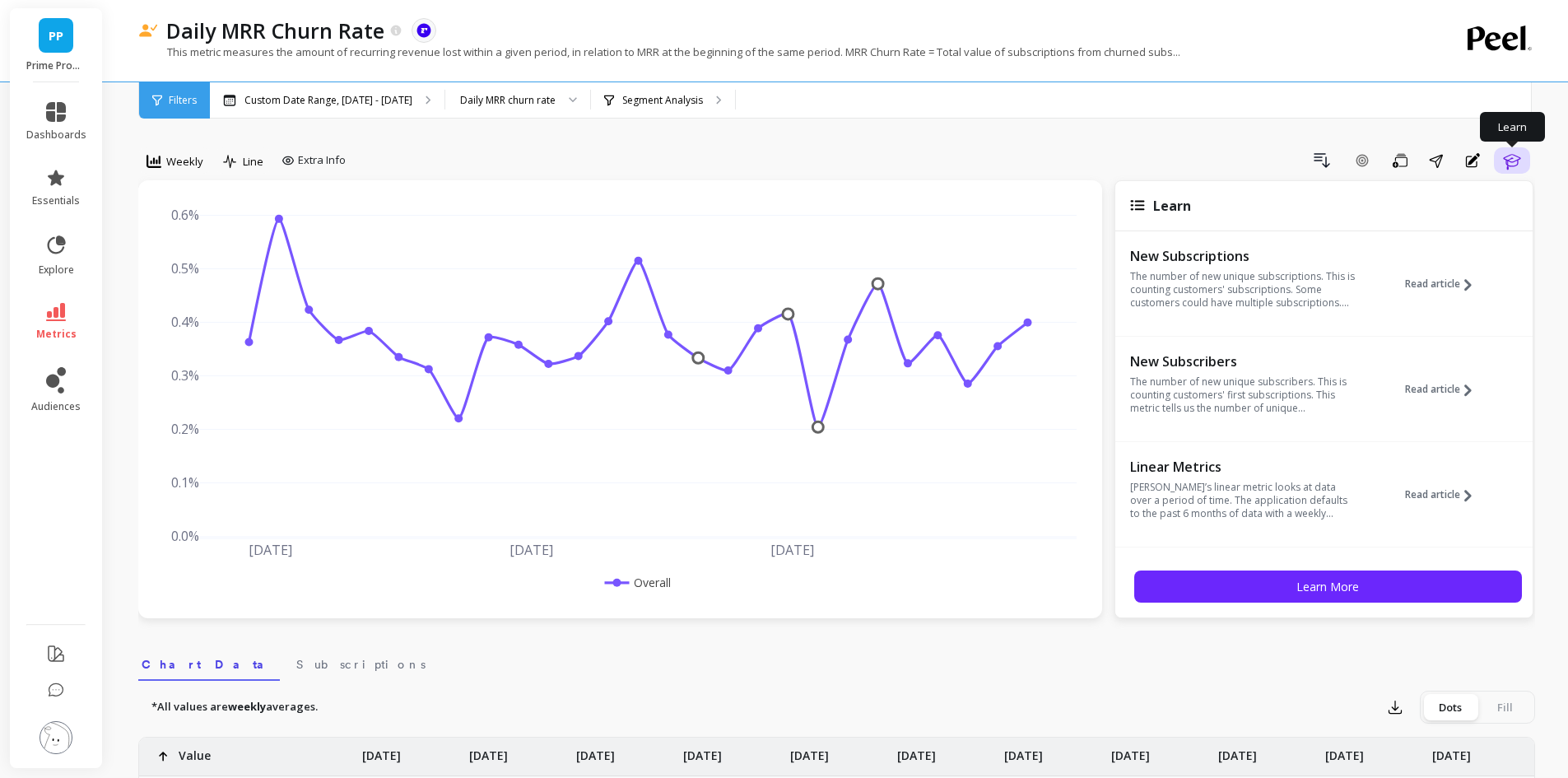
click at [1514, 170] on icon "button" at bounding box center [1512, 160] width 20 height 20
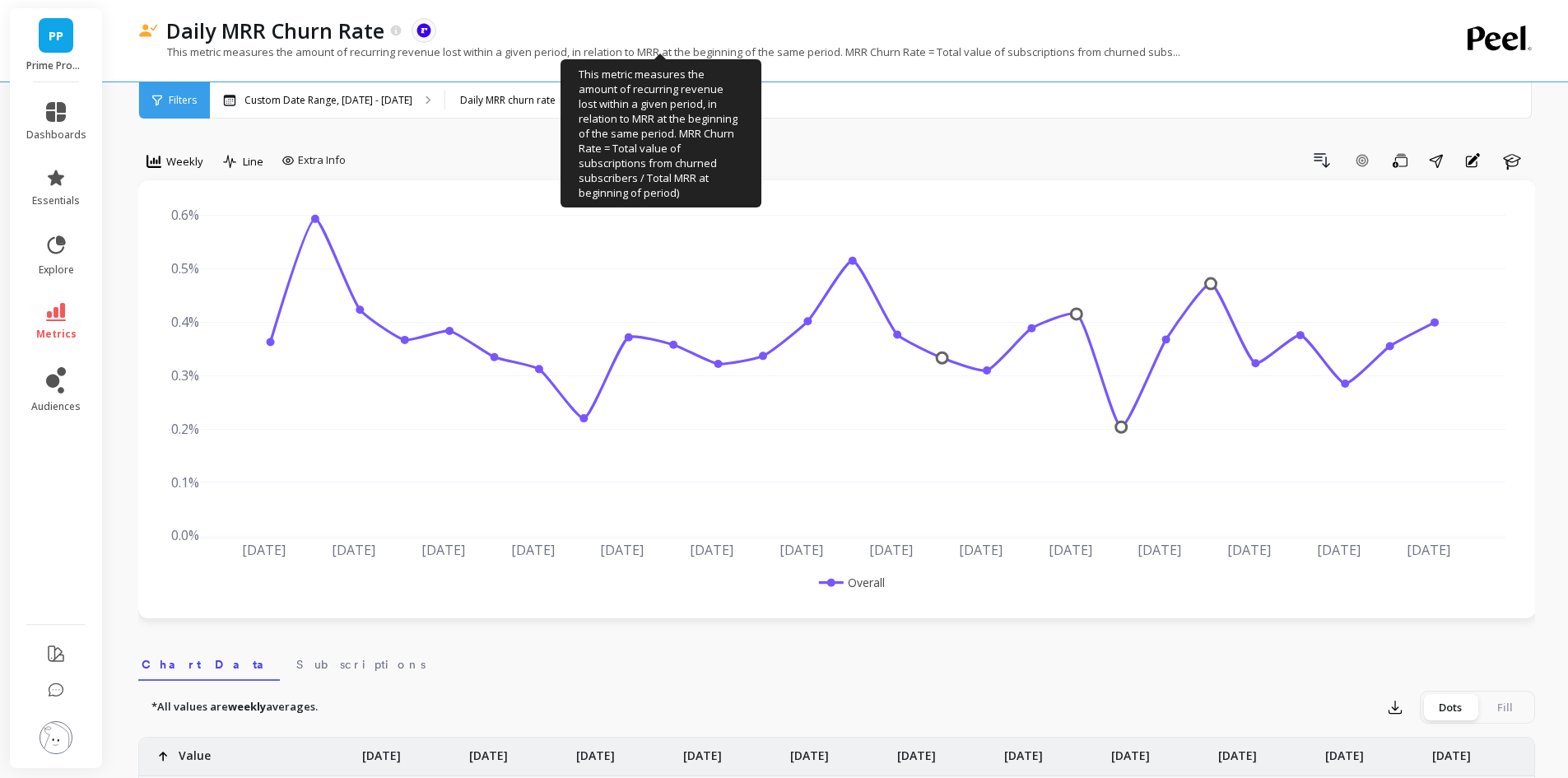
click at [1133, 51] on p "This metric measures the amount of recurring revenue lost within a given period…" at bounding box center [659, 51] width 1042 height 15
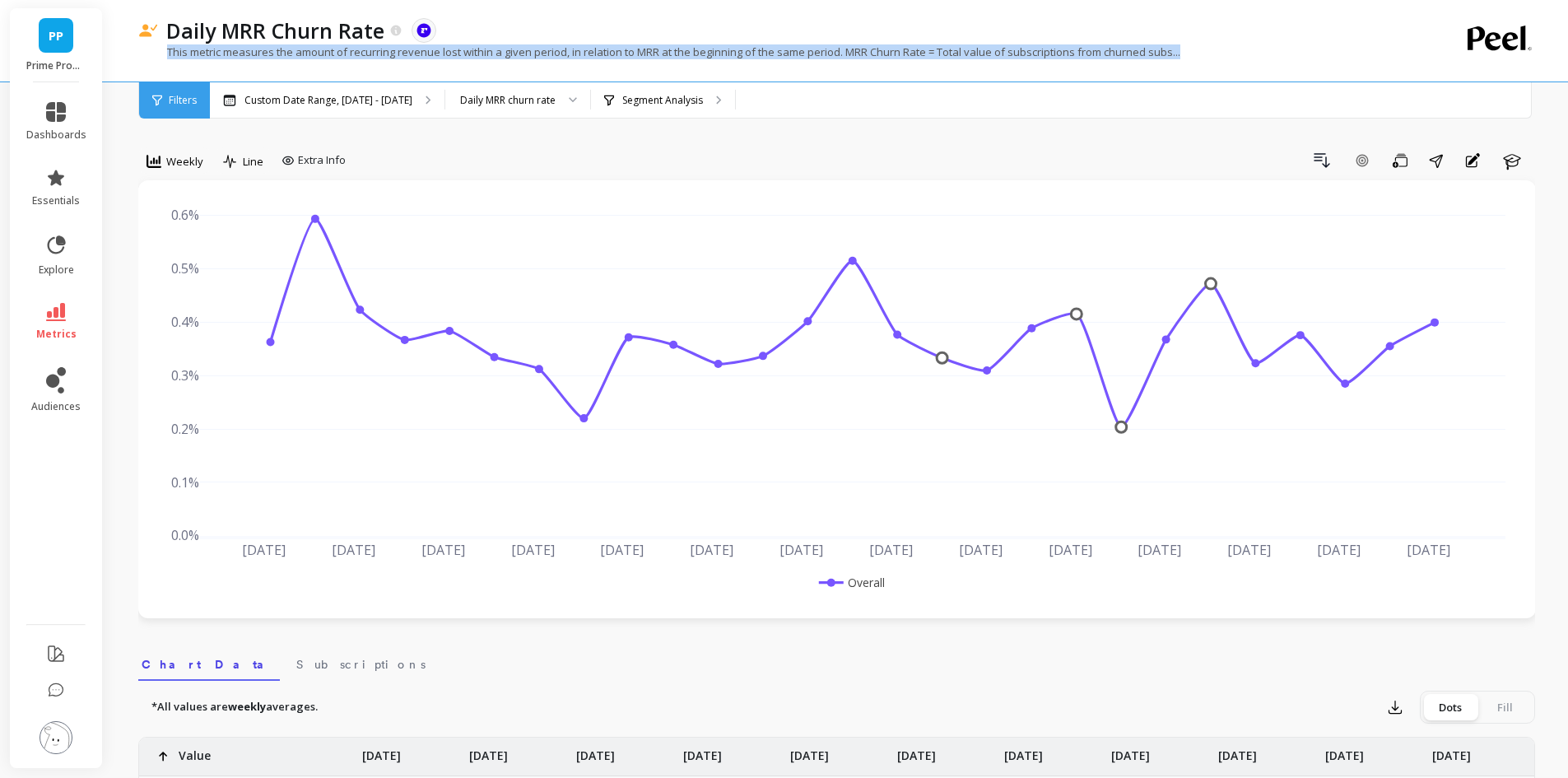
drag, startPoint x: 168, startPoint y: 51, endPoint x: 1199, endPoint y: 55, distance: 1031.0
click at [1199, 55] on div "This metric measures the amount of recurring revenue lost within a given period…" at bounding box center [769, 60] width 1262 height 32
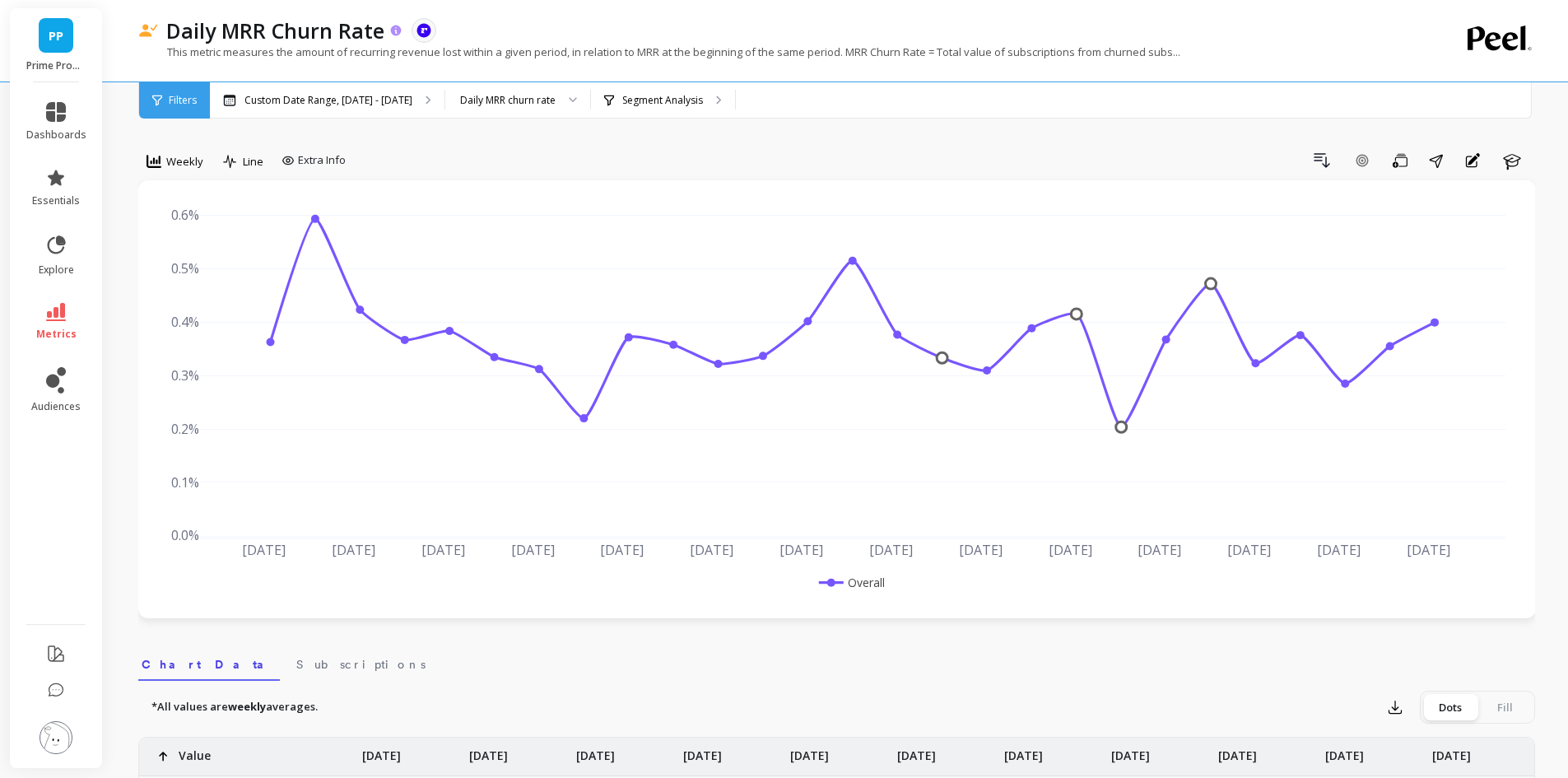
click at [393, 27] on icon at bounding box center [396, 30] width 11 height 11
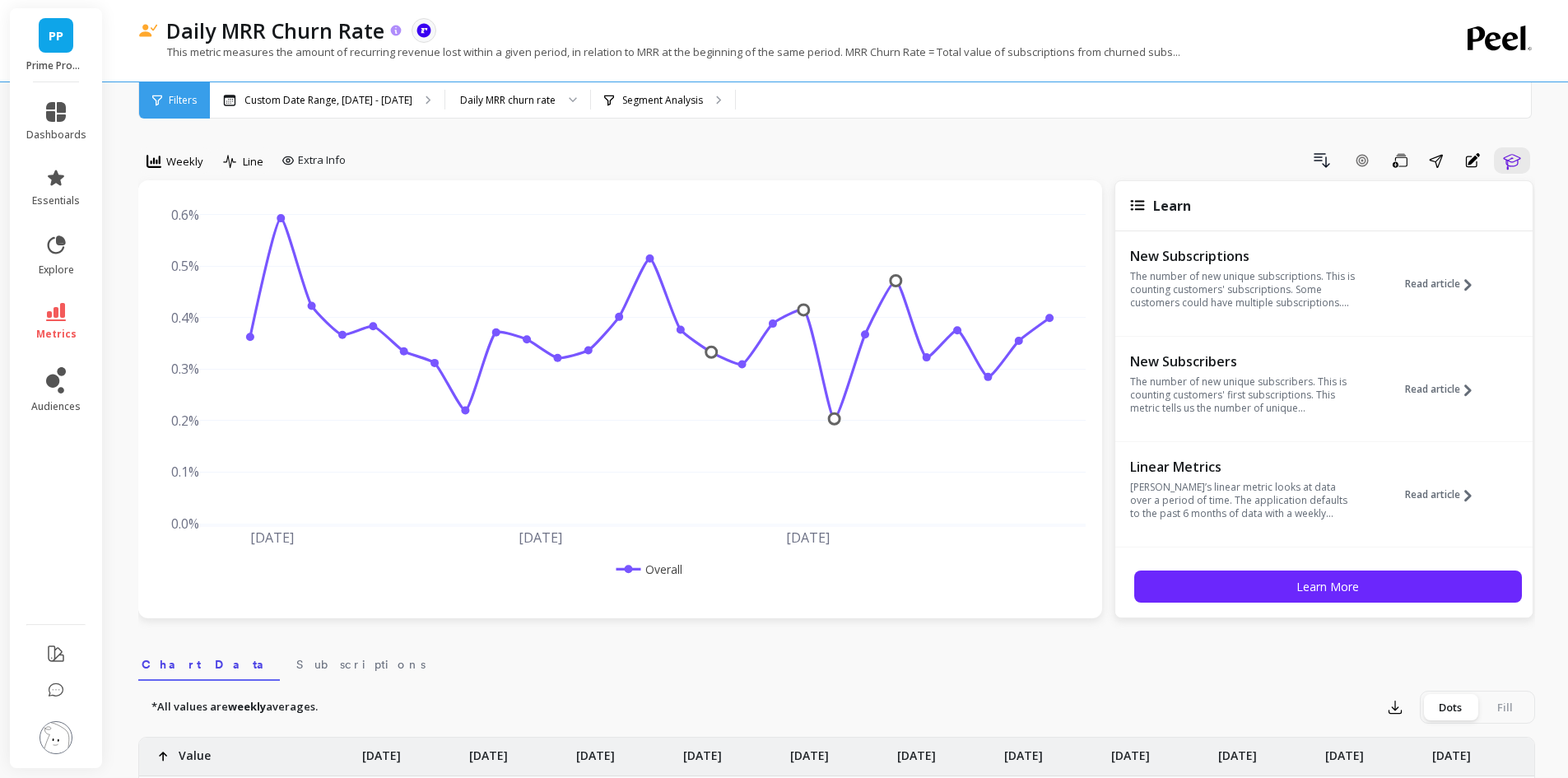
click at [393, 27] on icon at bounding box center [396, 30] width 11 height 11
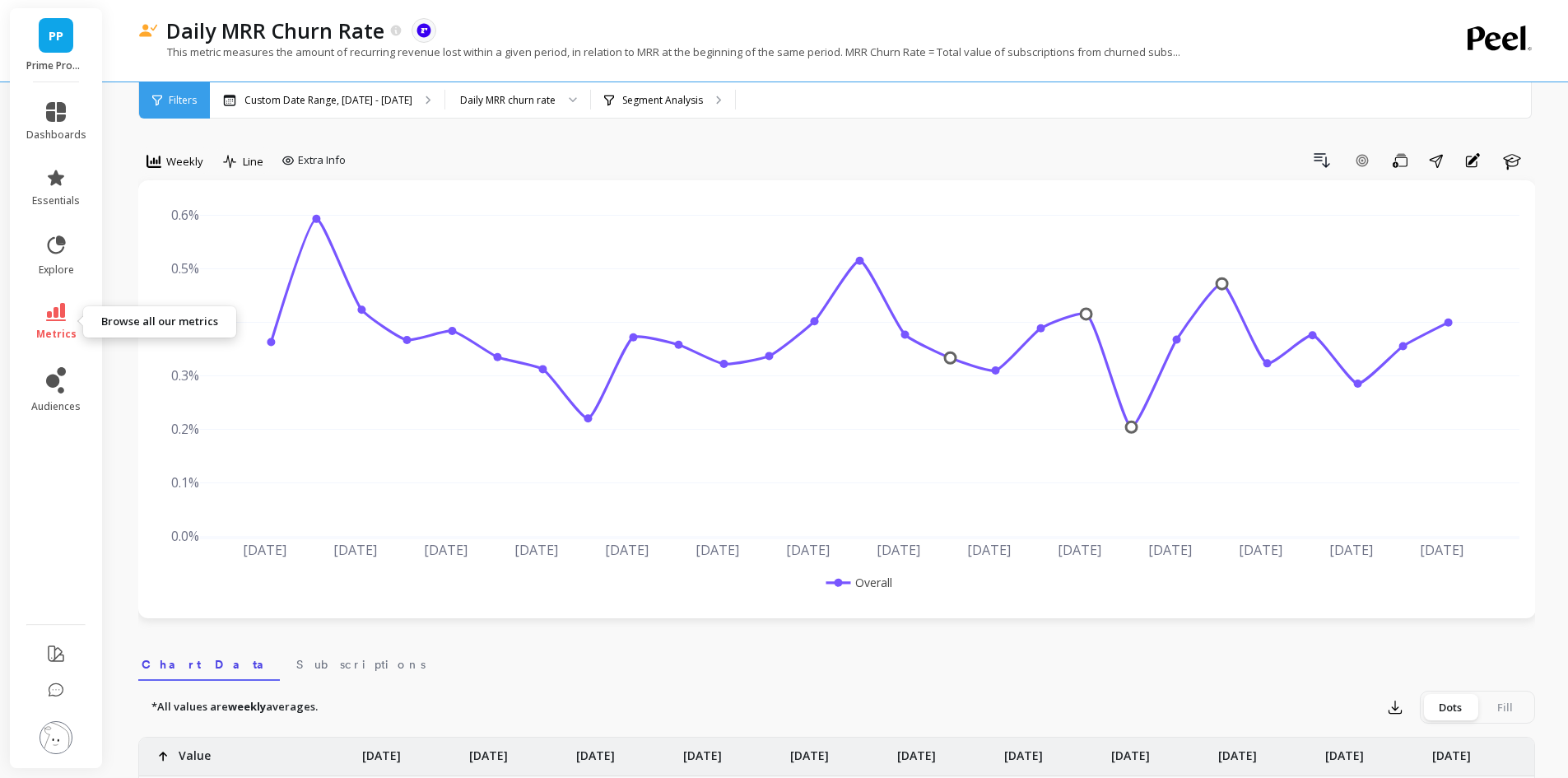
click at [57, 316] on icon at bounding box center [55, 311] width 20 height 18
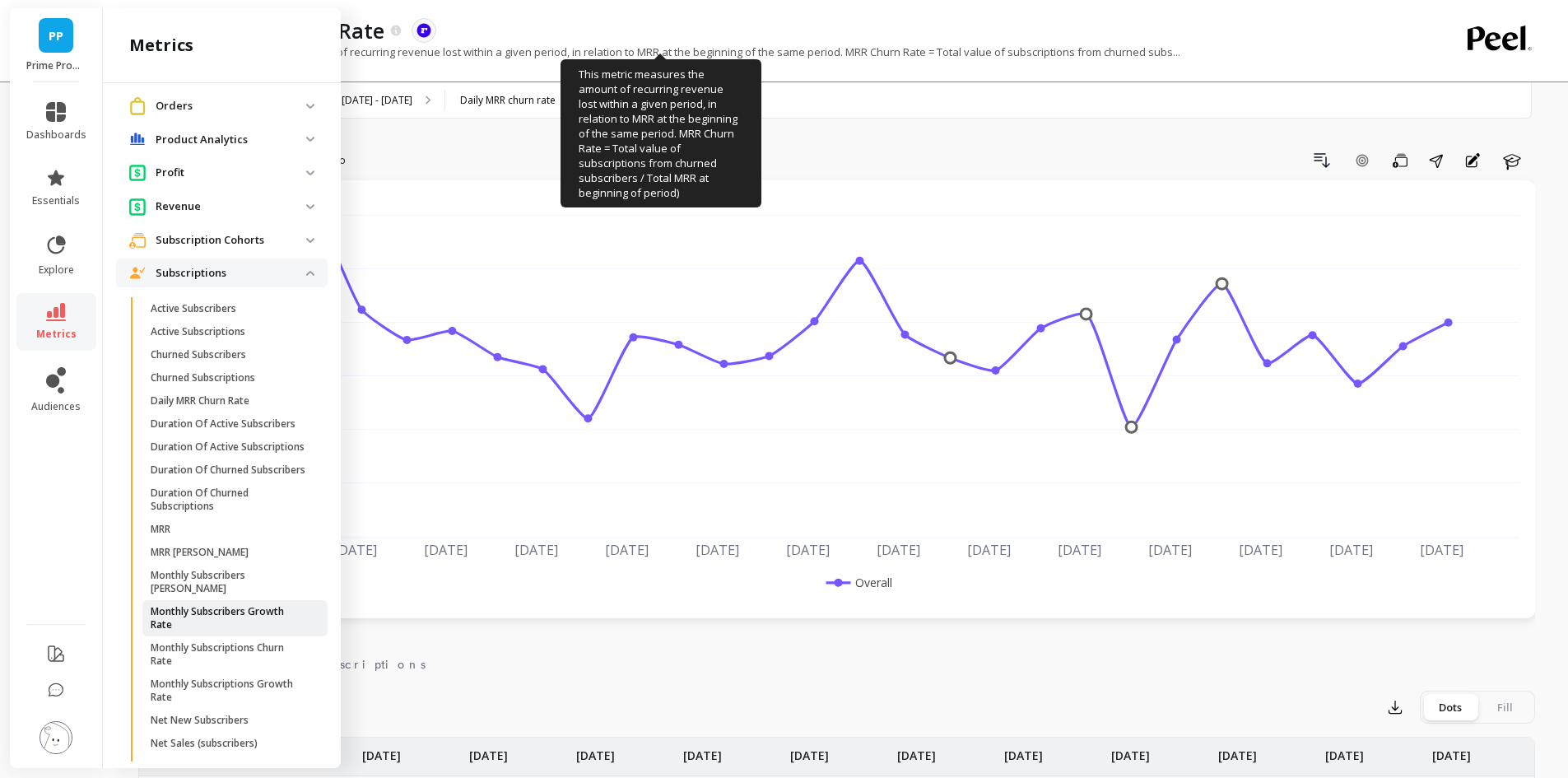
scroll to position [198, 0]
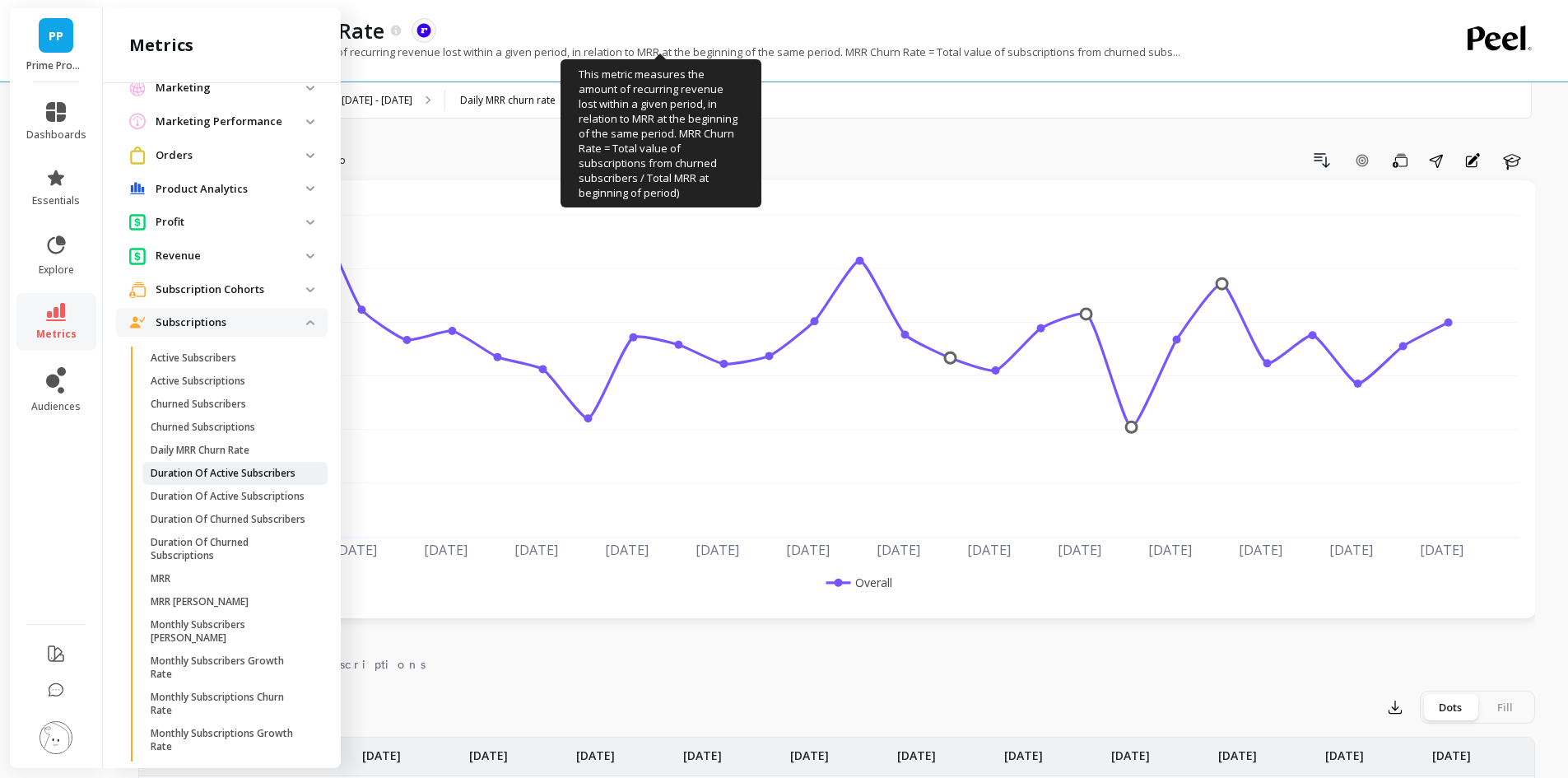
click at [227, 469] on p "Duration Of Active Subscribers" at bounding box center [223, 473] width 145 height 13
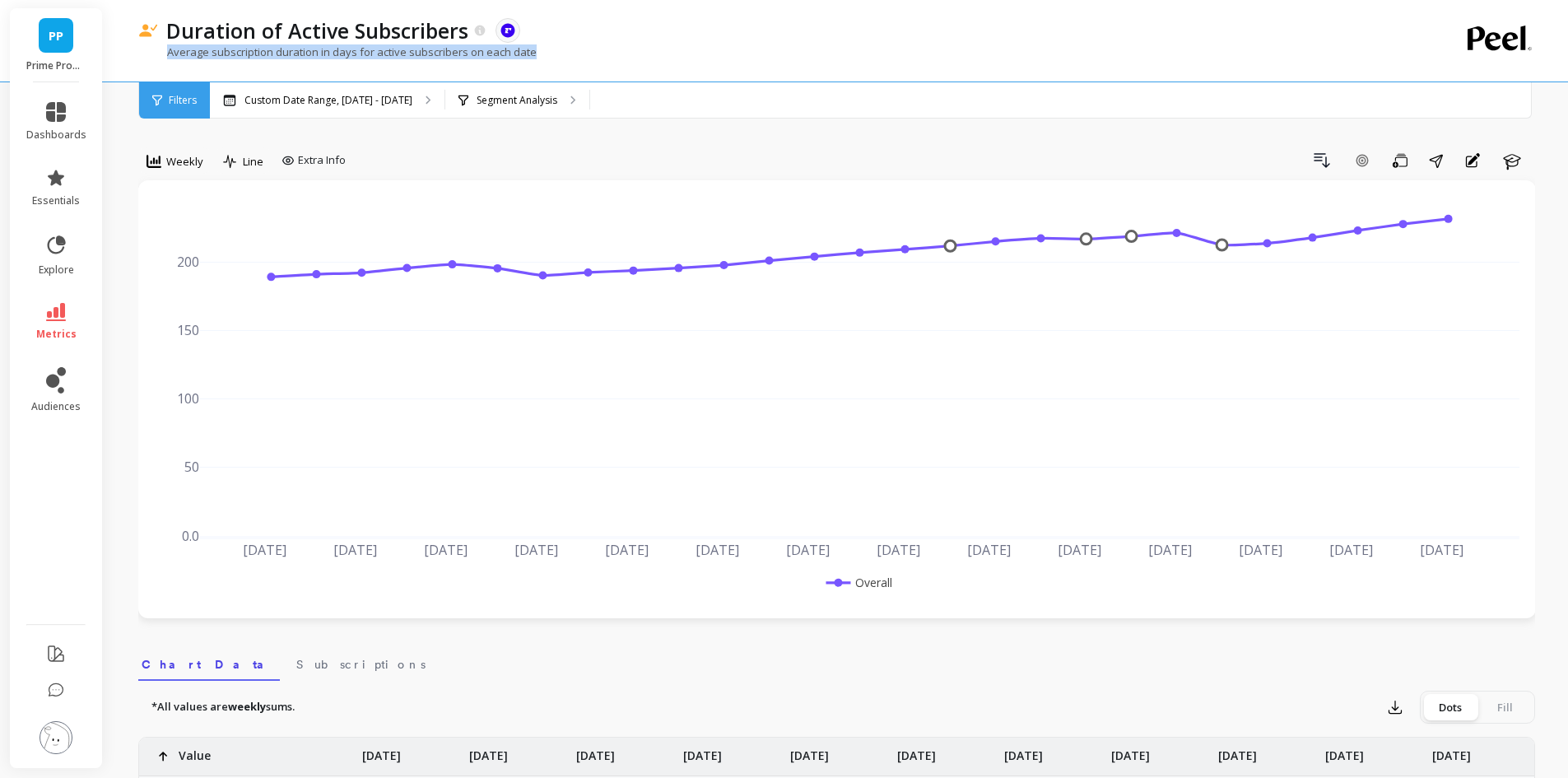
drag, startPoint x: 542, startPoint y: 55, endPoint x: 169, endPoint y: 52, distance: 373.0
click at [169, 52] on div "Average subscription duration in days for active subscribers on each date" at bounding box center [769, 60] width 1262 height 32
copy p "Average subscription duration in days for active subscribers on each date"
